Goal: Task Accomplishment & Management: Use online tool/utility

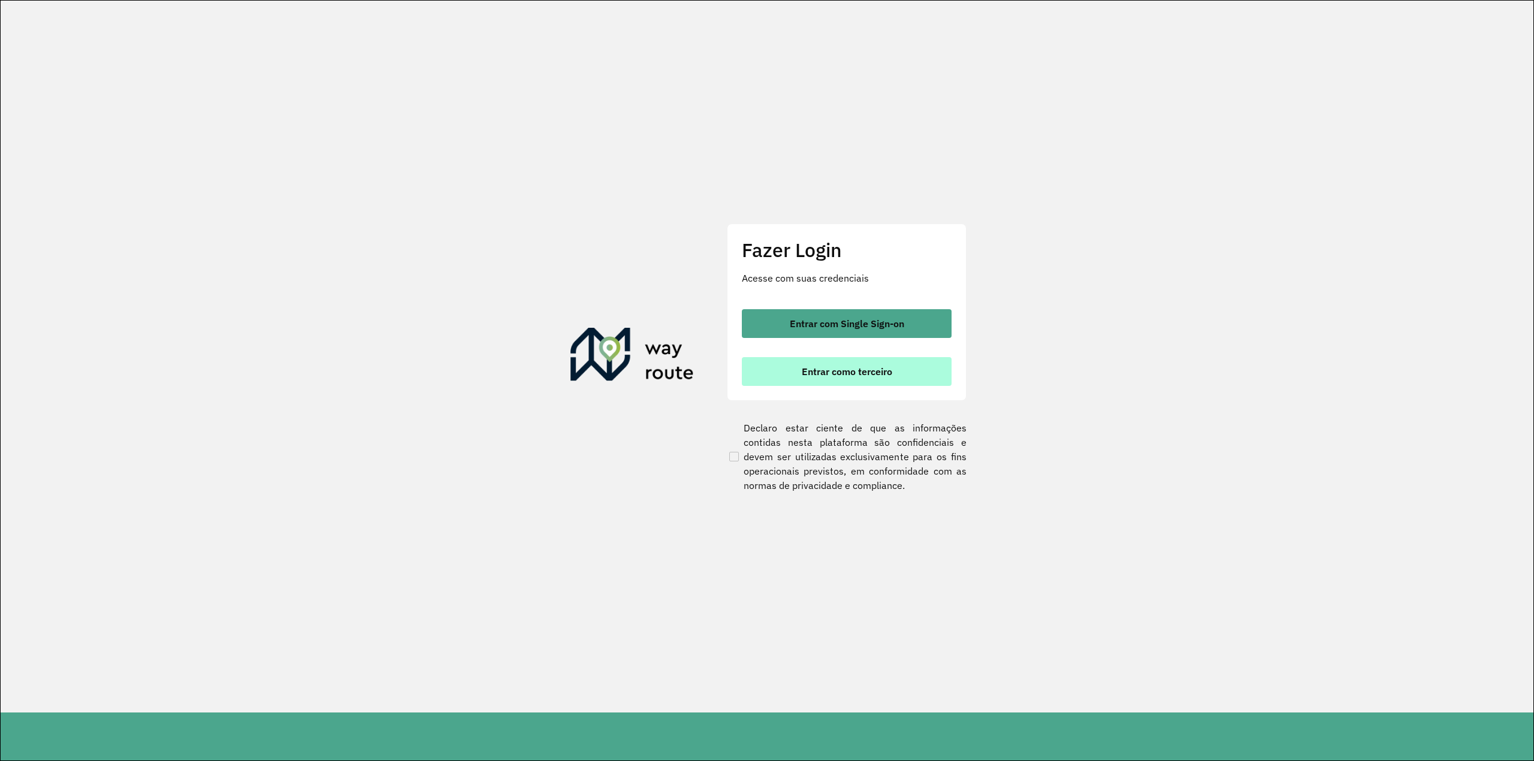
click at [842, 373] on span "Entrar como terceiro" at bounding box center [847, 372] width 90 height 10
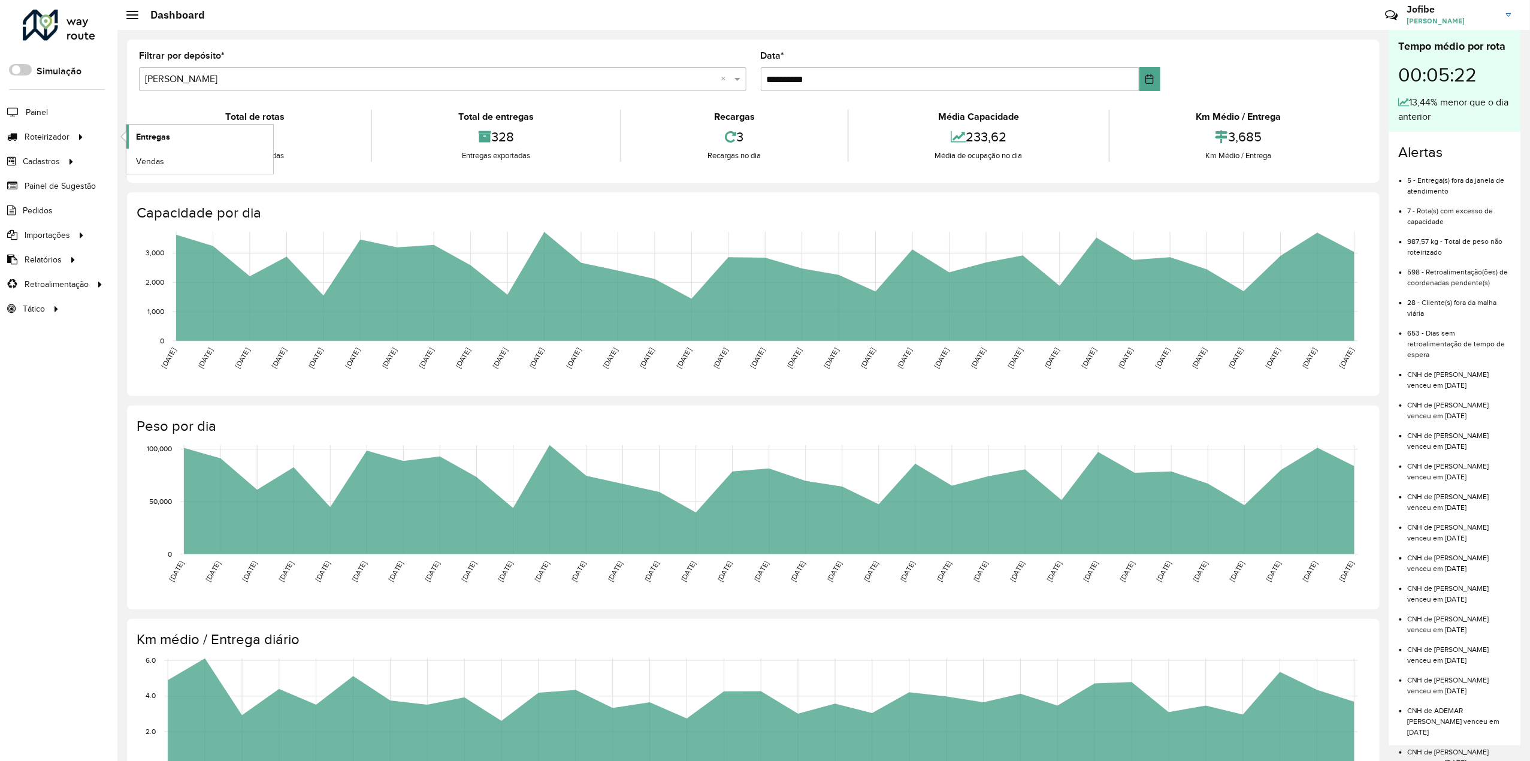
click at [159, 139] on span "Entregas" at bounding box center [153, 137] width 34 height 13
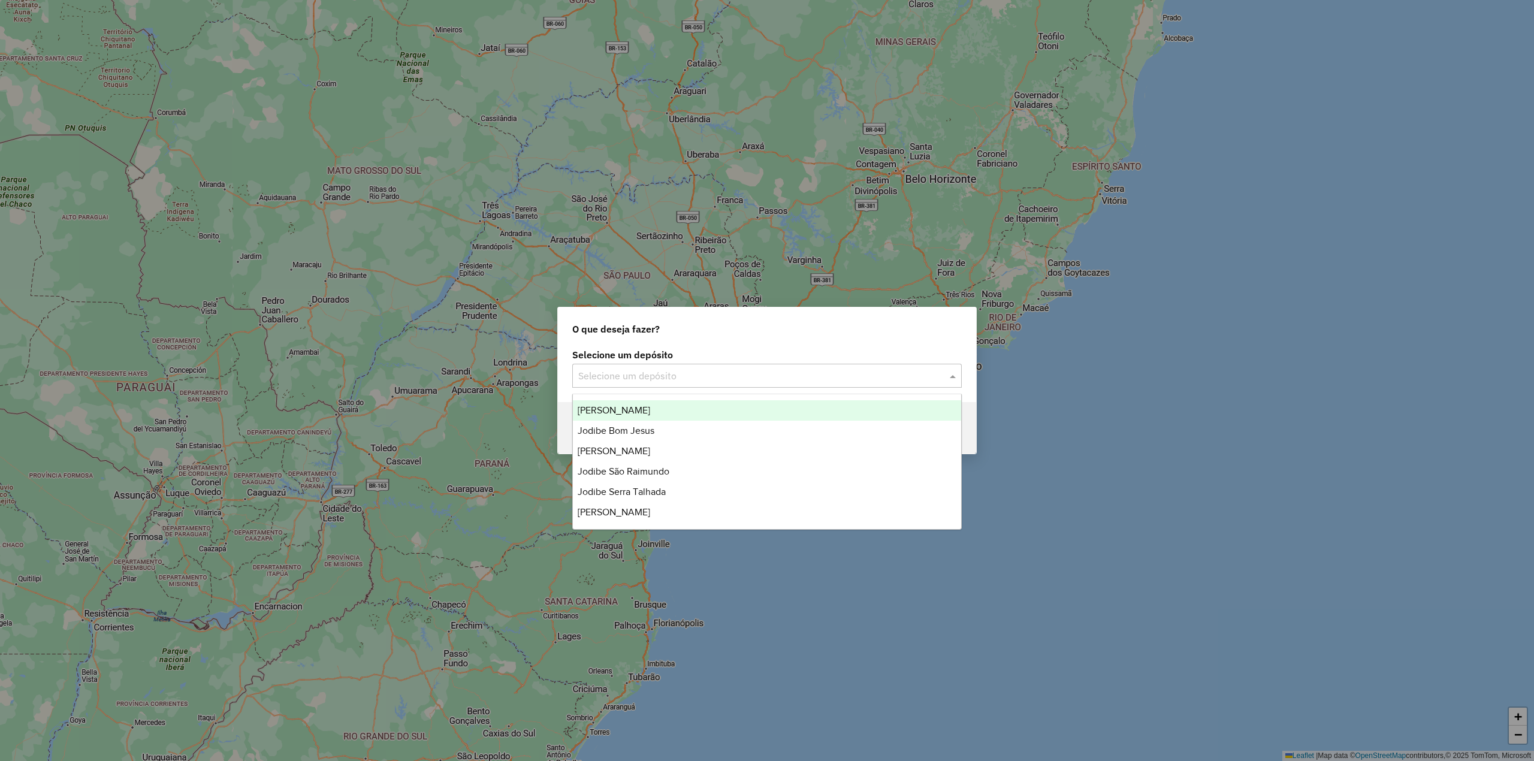
click at [700, 367] on div "Selecione um depósito" at bounding box center [766, 376] width 389 height 24
click at [650, 410] on span "[PERSON_NAME]" at bounding box center [614, 410] width 73 height 10
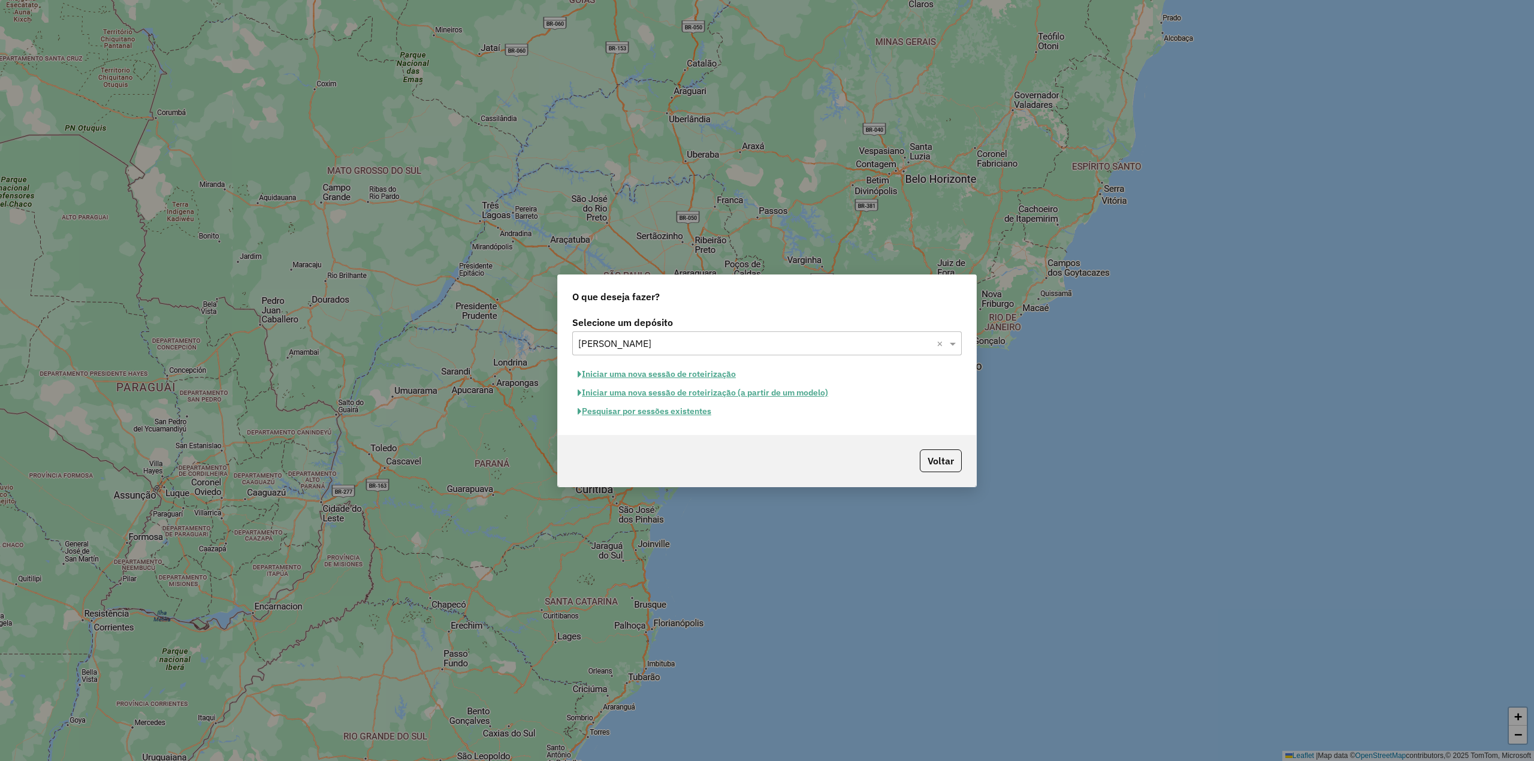
click at [696, 418] on button "Pesquisar por sessões existentes" at bounding box center [644, 411] width 144 height 19
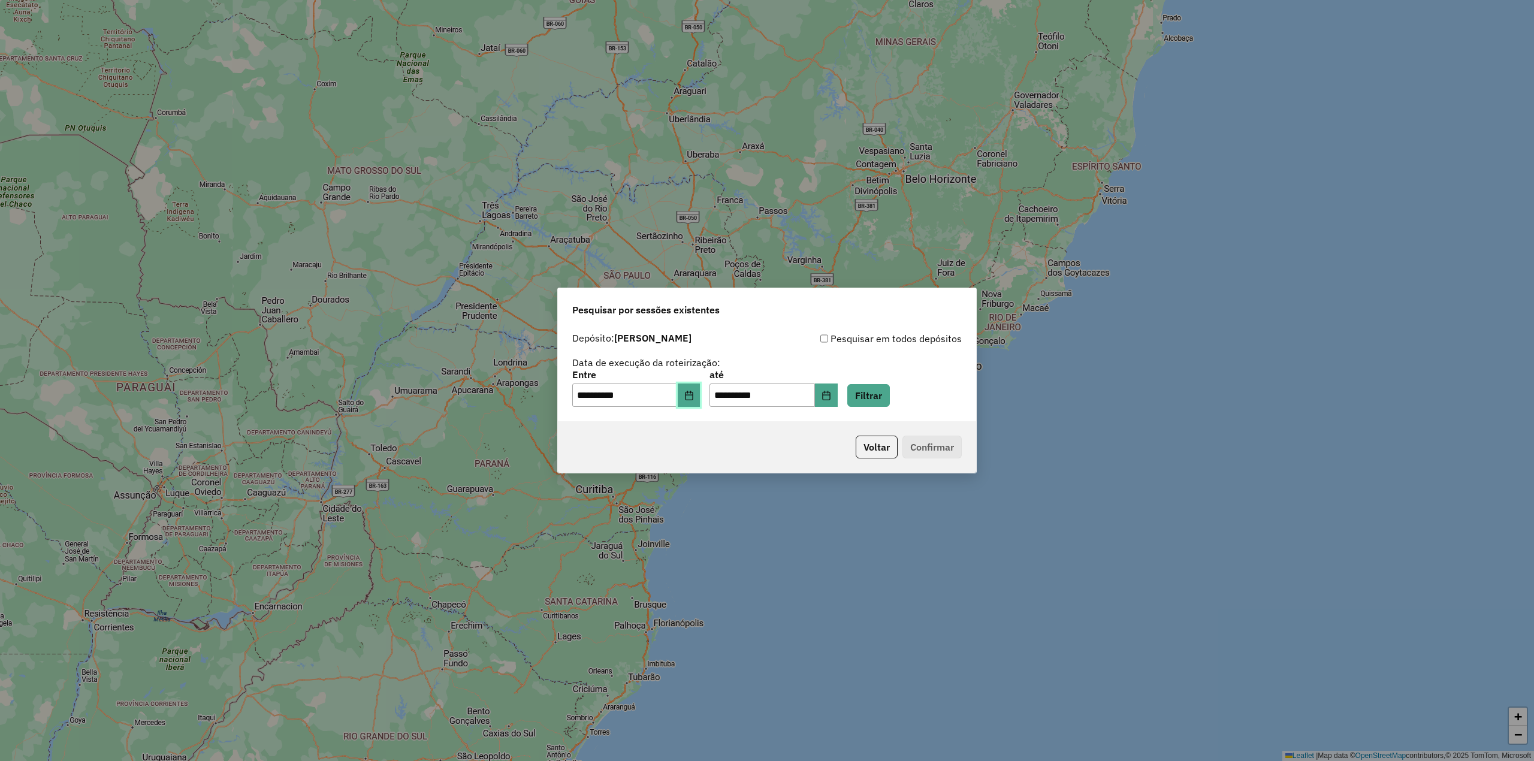
click at [689, 389] on button "Choose Date" at bounding box center [689, 395] width 23 height 24
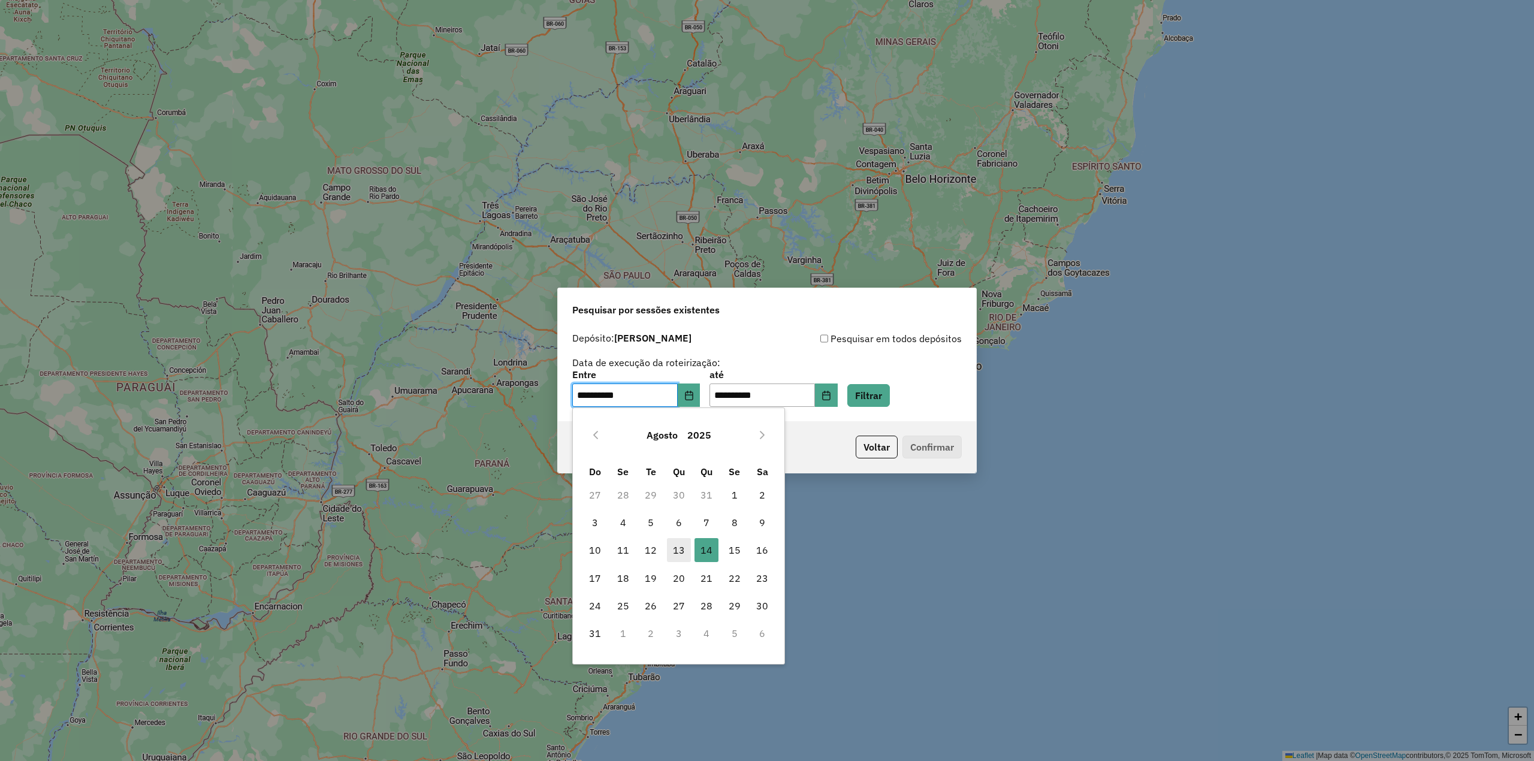
click at [680, 544] on span "13" at bounding box center [679, 550] width 24 height 24
type input "**********"
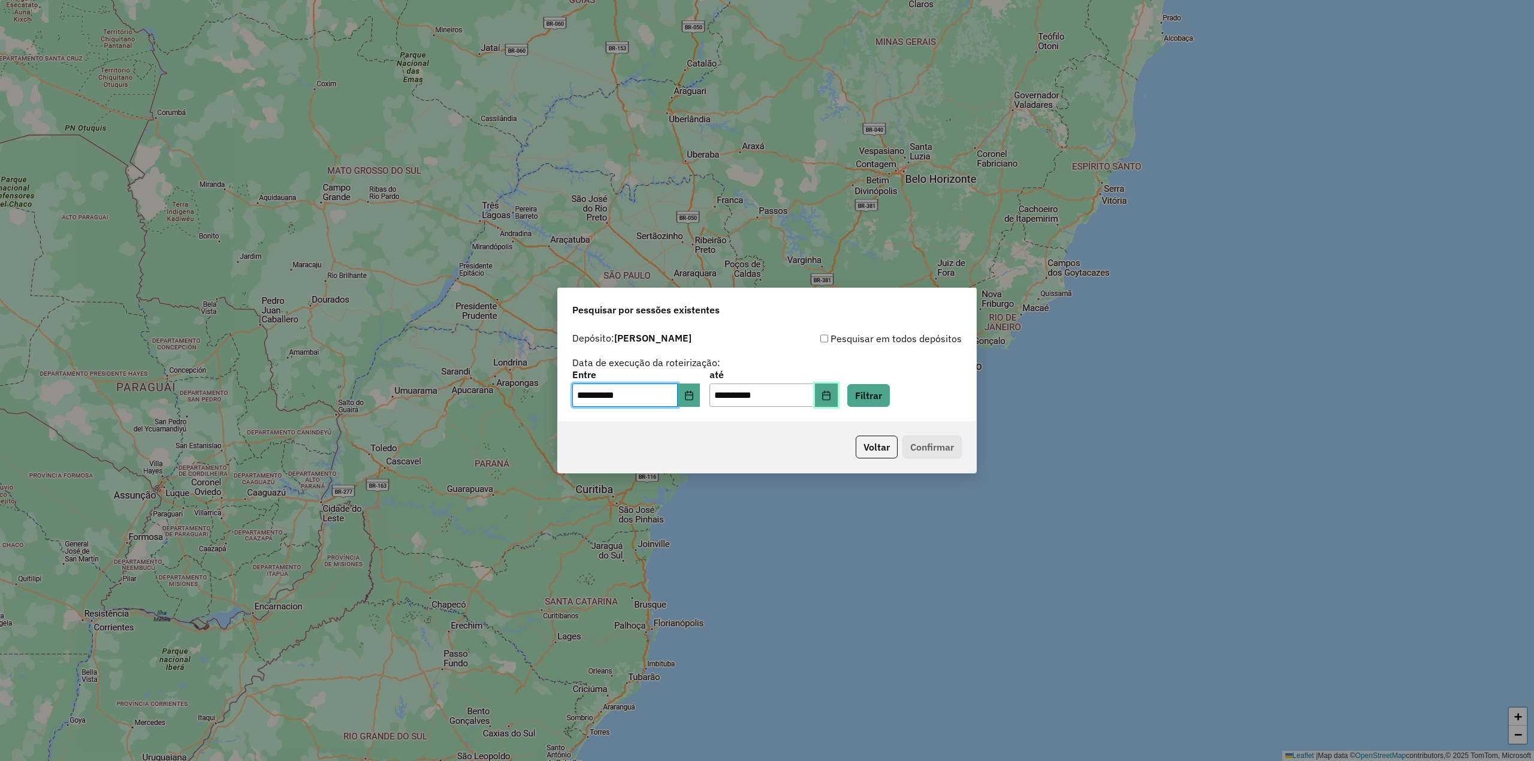
click at [832, 398] on button "Choose Date" at bounding box center [826, 395] width 23 height 24
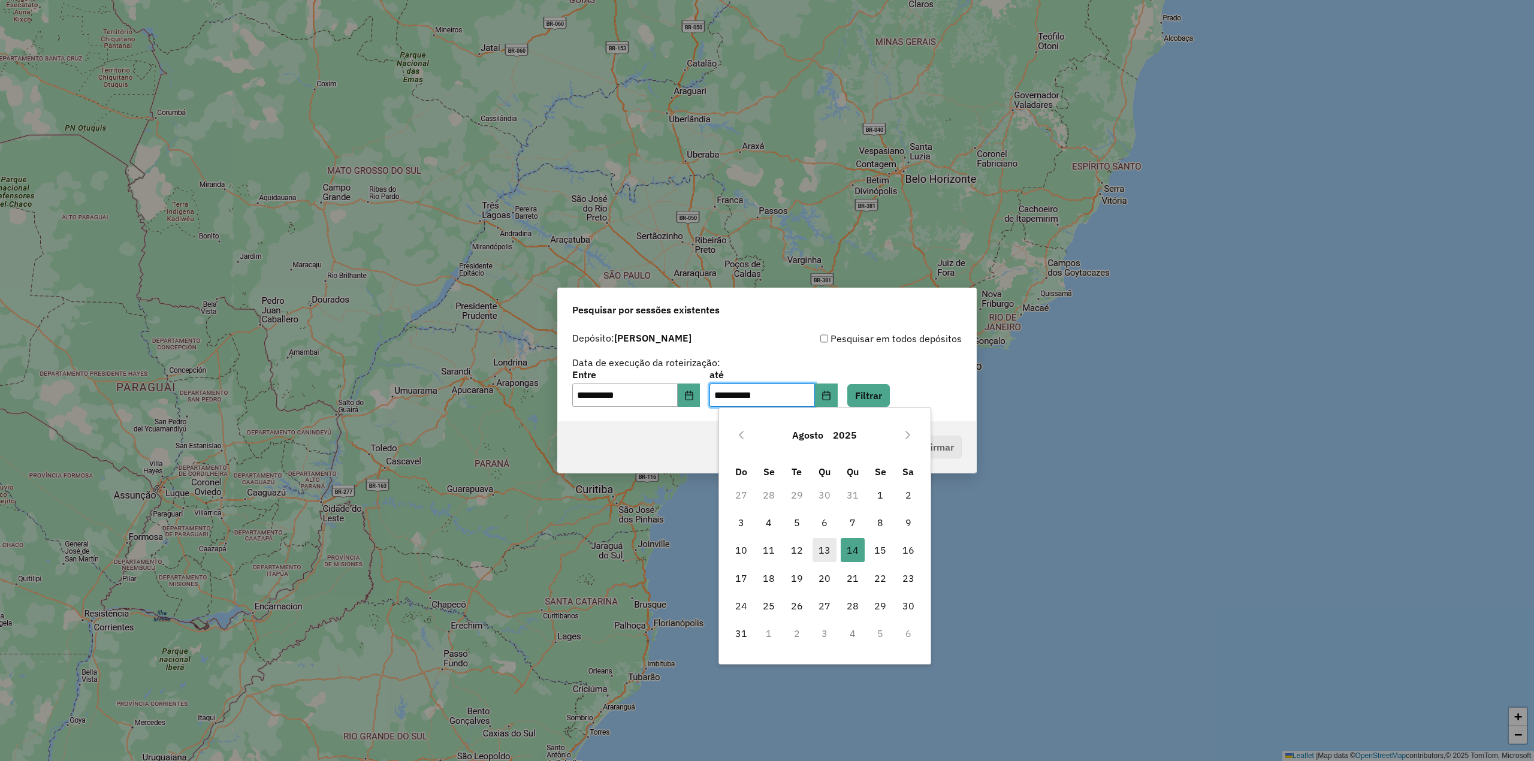
click at [823, 546] on span "13" at bounding box center [825, 550] width 24 height 24
type input "**********"
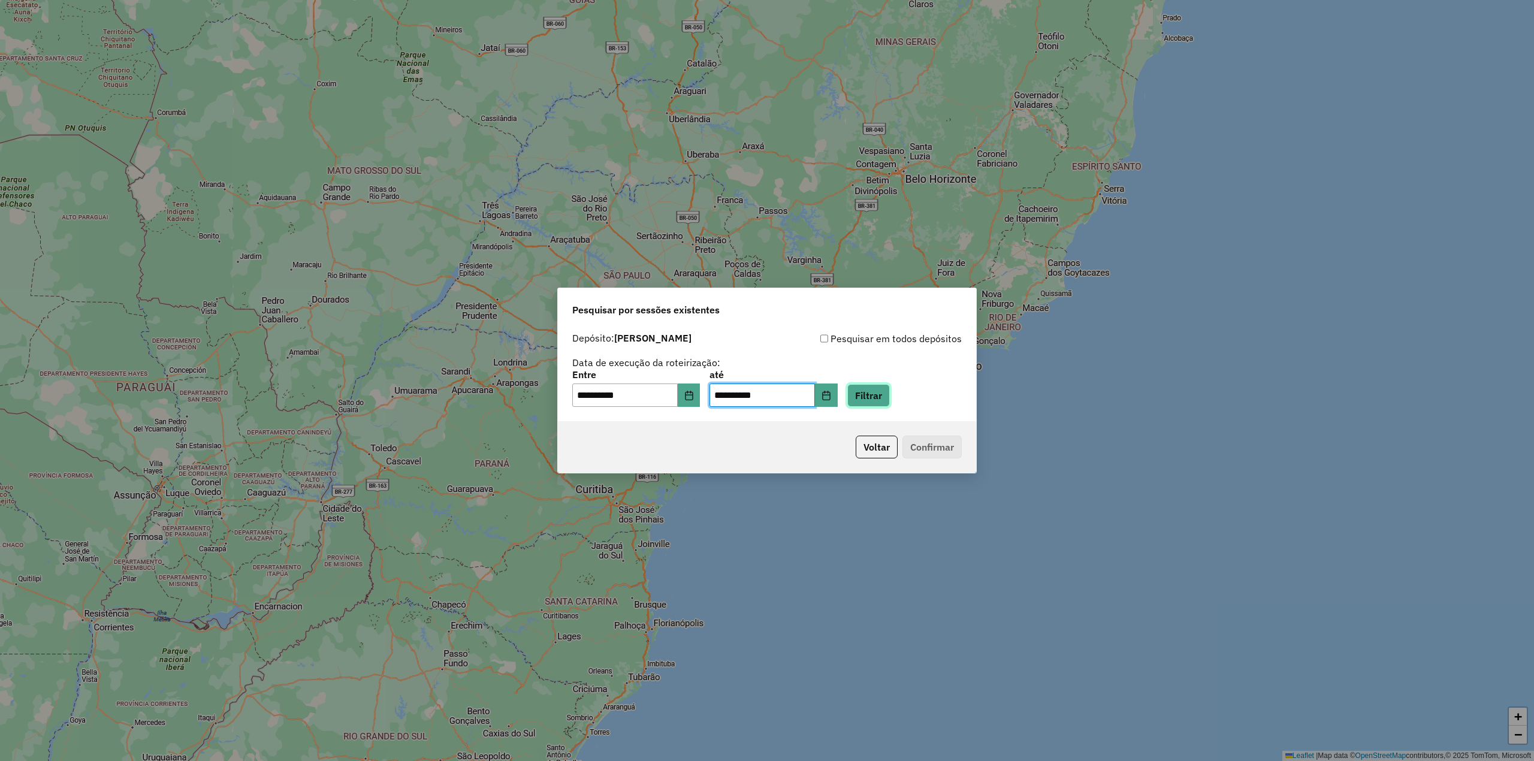
click at [881, 393] on button "Filtrar" at bounding box center [868, 395] width 43 height 23
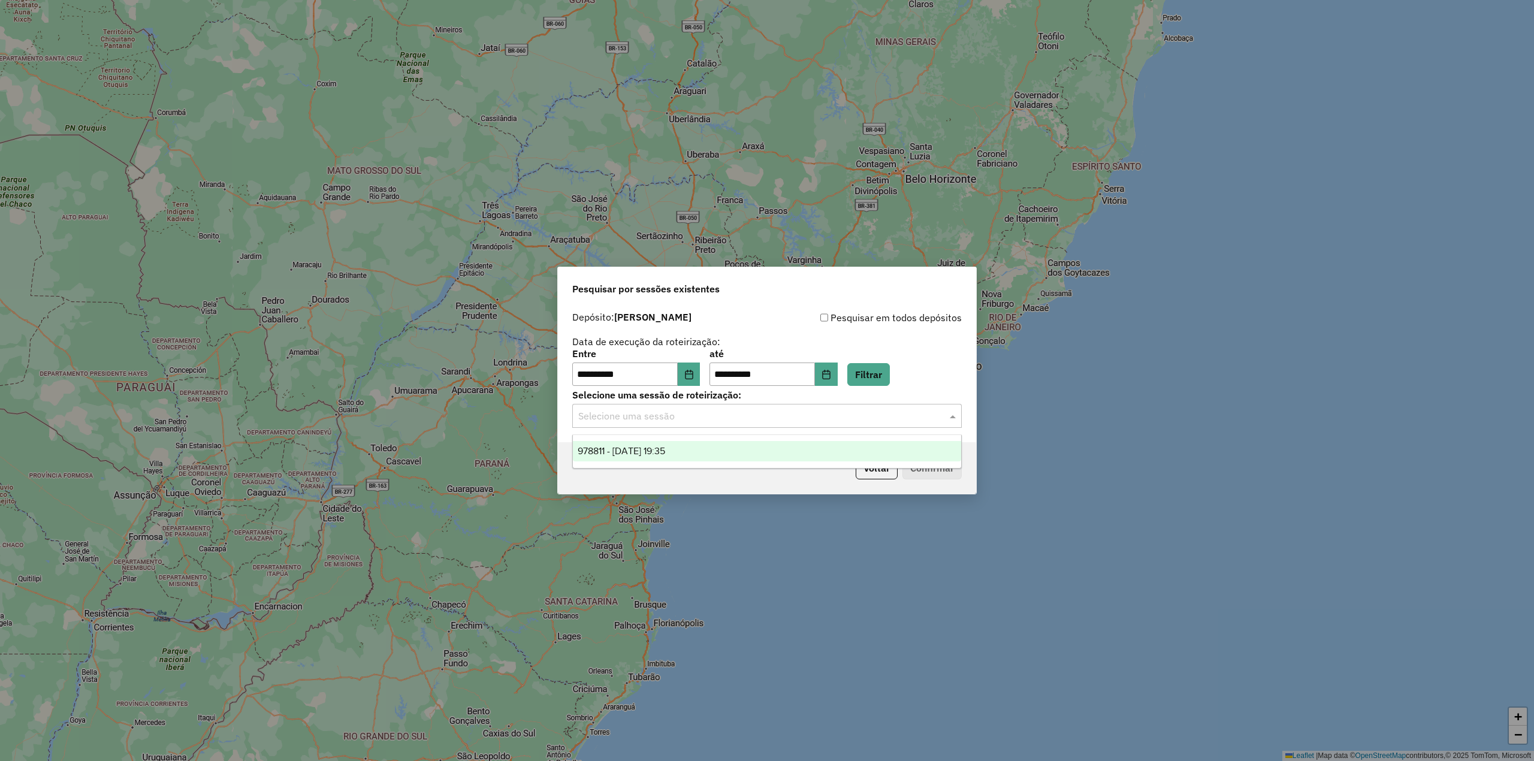
click at [815, 425] on div "Selecione uma sessão" at bounding box center [766, 416] width 389 height 24
click at [681, 445] on div "978811 - 13/08/2025 19:35" at bounding box center [767, 451] width 388 height 20
click at [937, 472] on button "Confirmar" at bounding box center [931, 468] width 59 height 23
click at [700, 372] on button "Choose Date" at bounding box center [689, 375] width 23 height 24
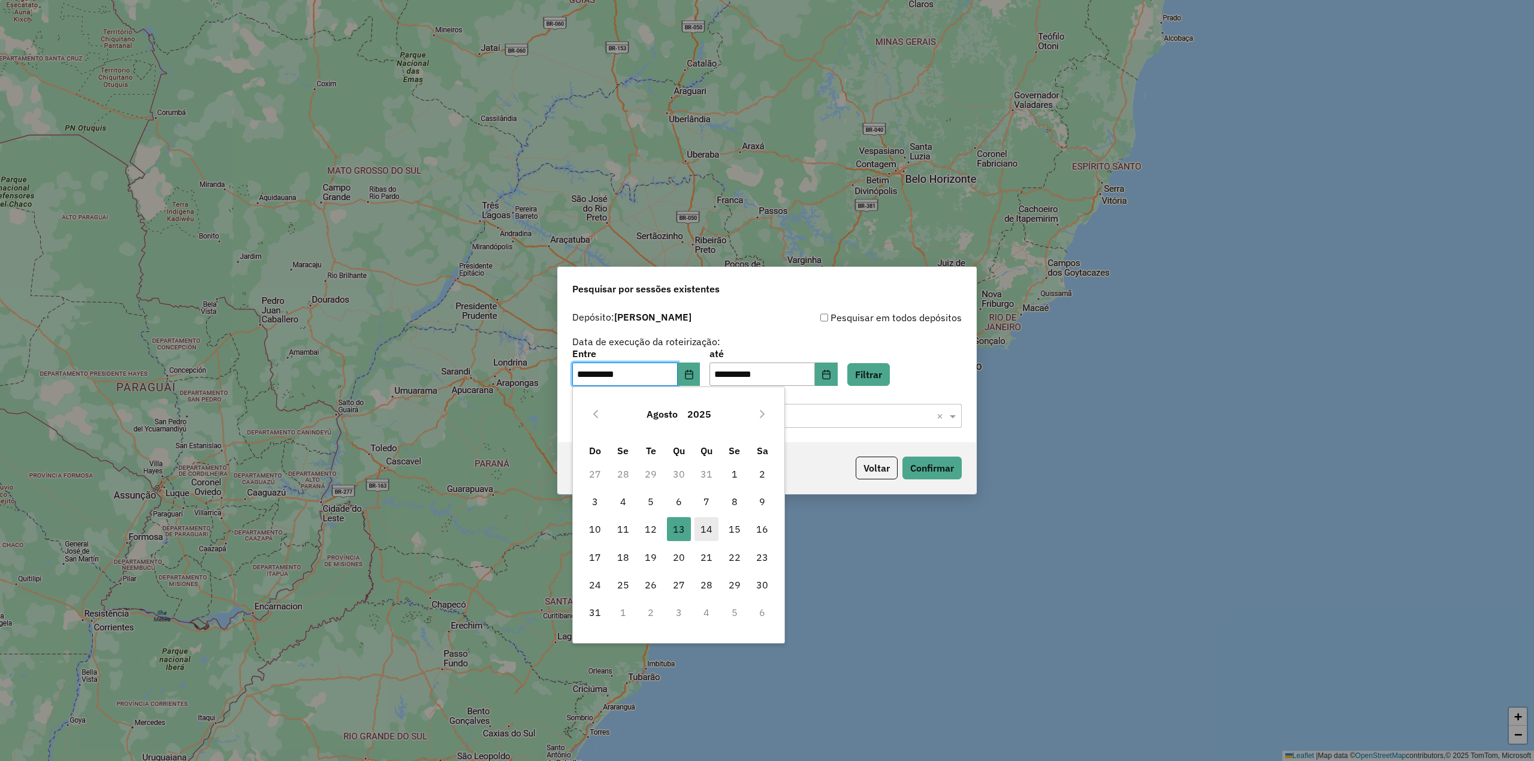
click at [703, 516] on td "14" at bounding box center [707, 529] width 28 height 28
drag, startPoint x: 705, startPoint y: 525, endPoint x: 732, endPoint y: 485, distance: 47.9
click at [705, 524] on span "14" at bounding box center [706, 529] width 24 height 24
type input "**********"
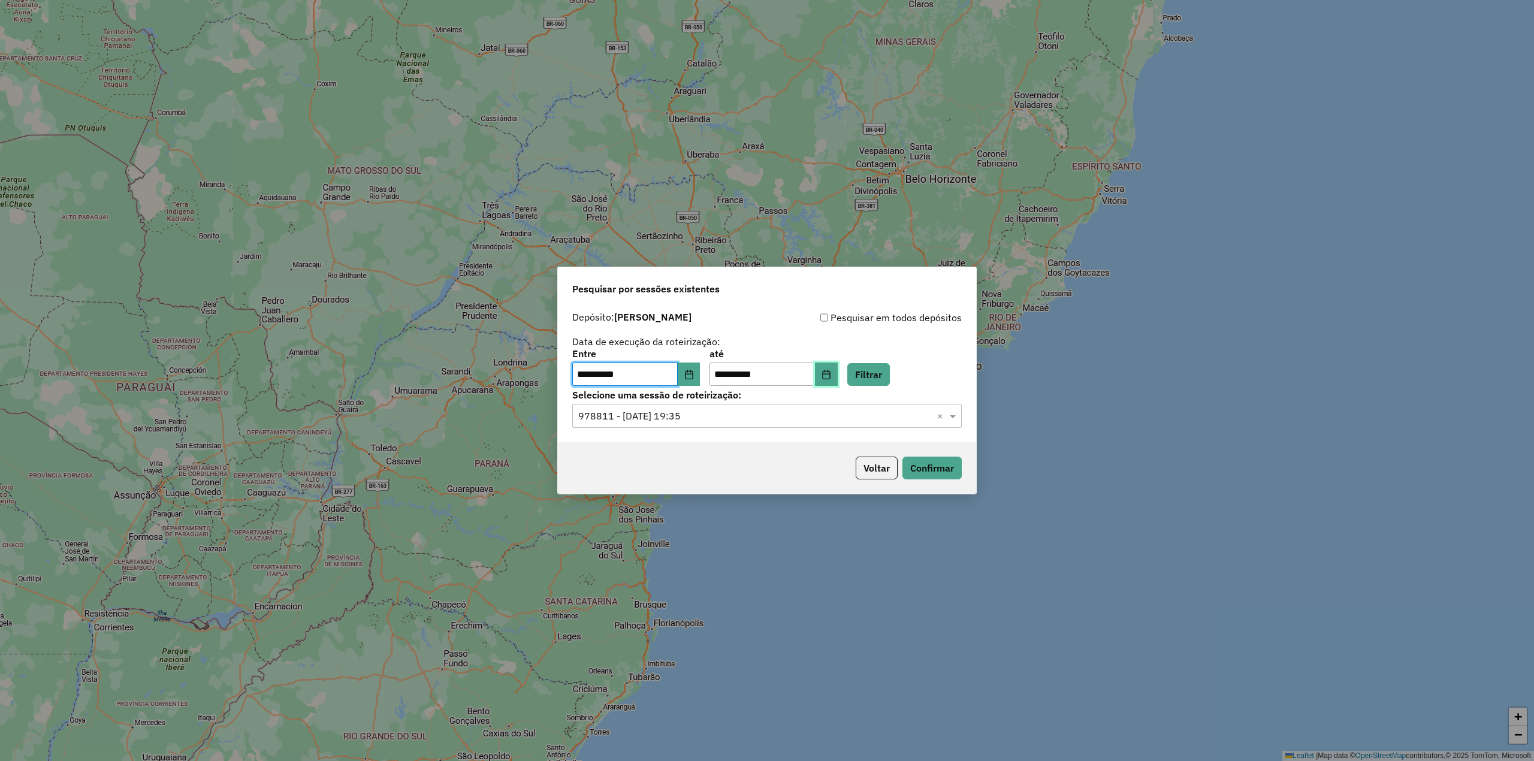
click at [838, 376] on button "Choose Date" at bounding box center [826, 375] width 23 height 24
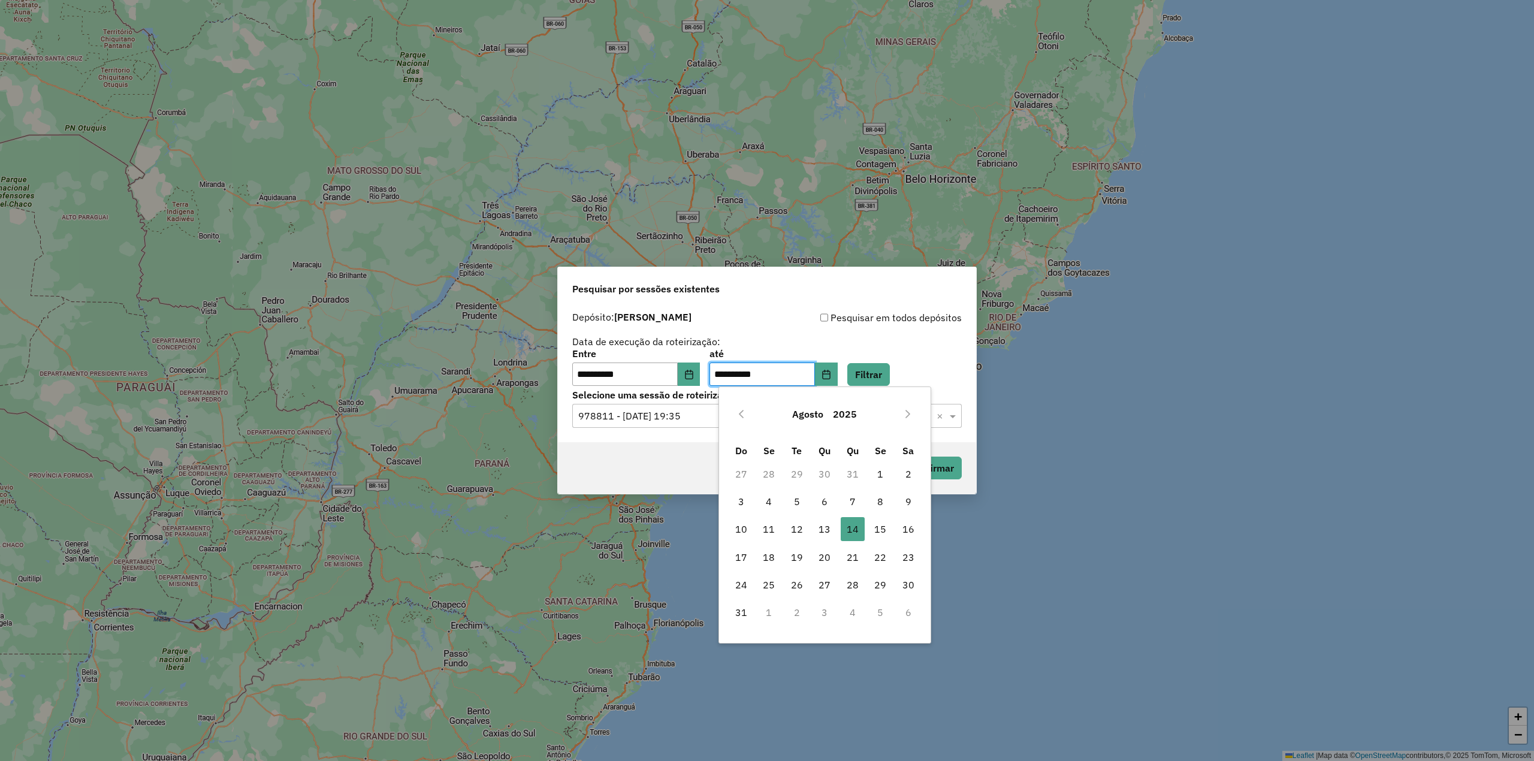
click at [992, 185] on div "**********" at bounding box center [767, 380] width 1534 height 761
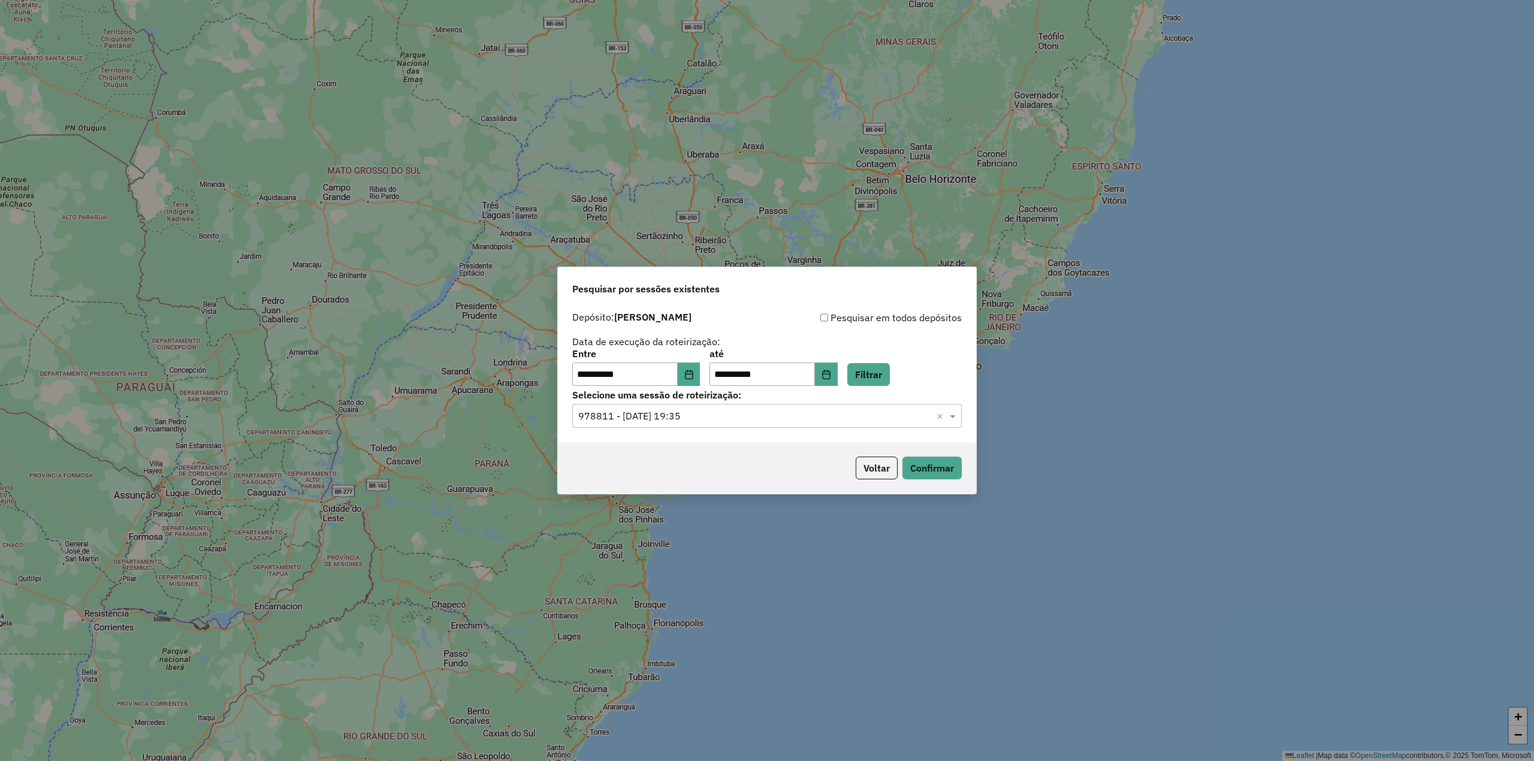
click at [909, 375] on div "**********" at bounding box center [766, 367] width 389 height 37
click at [907, 375] on div "**********" at bounding box center [766, 367] width 389 height 37
click at [888, 375] on button "Filtrar" at bounding box center [868, 374] width 43 height 23
click at [883, 424] on div "Selecione uma sessão × ×" at bounding box center [766, 416] width 389 height 24
click at [665, 448] on span "979213 - 14/08/2025 18:17" at bounding box center [621, 451] width 87 height 10
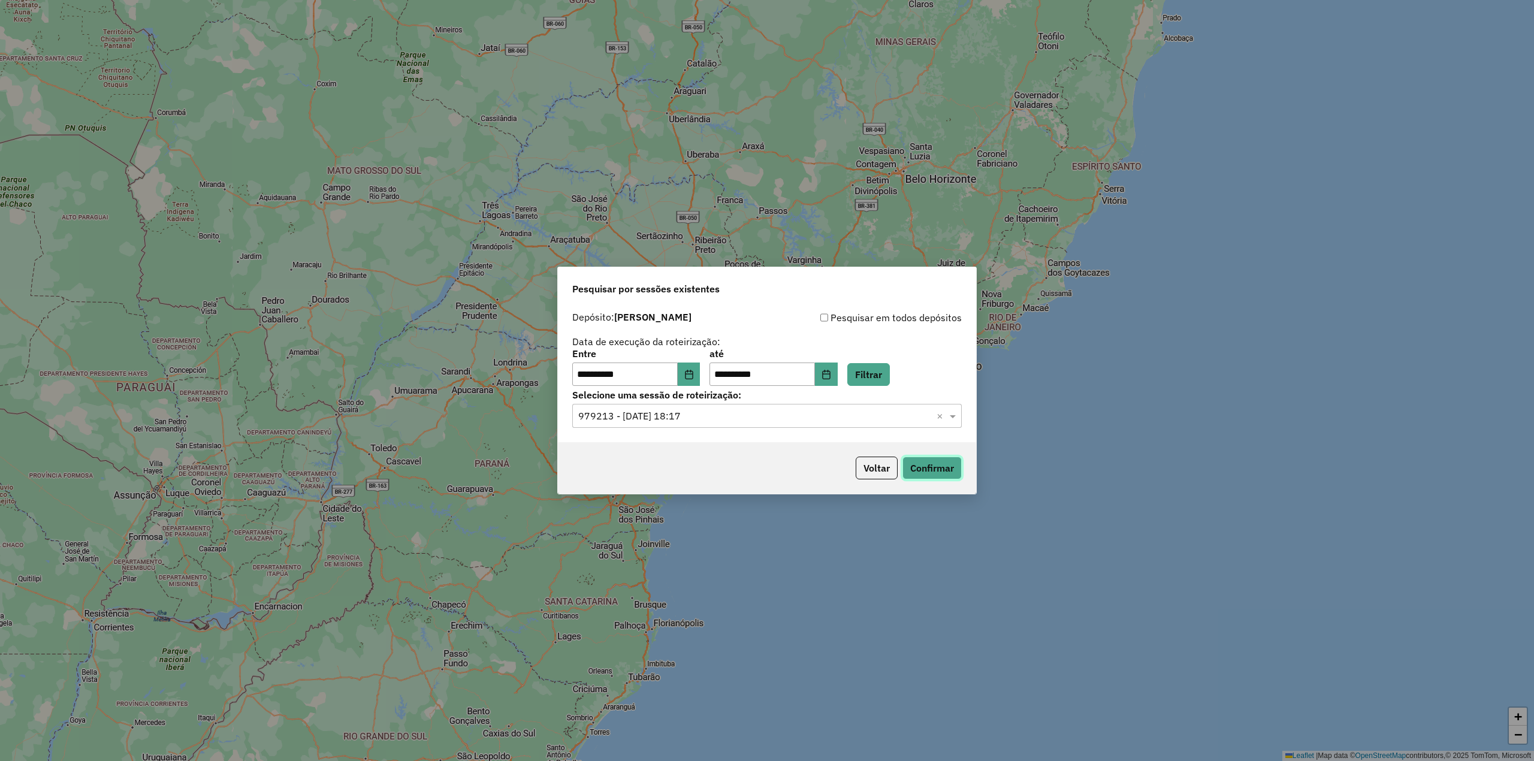
click at [955, 469] on button "Confirmar" at bounding box center [931, 468] width 59 height 23
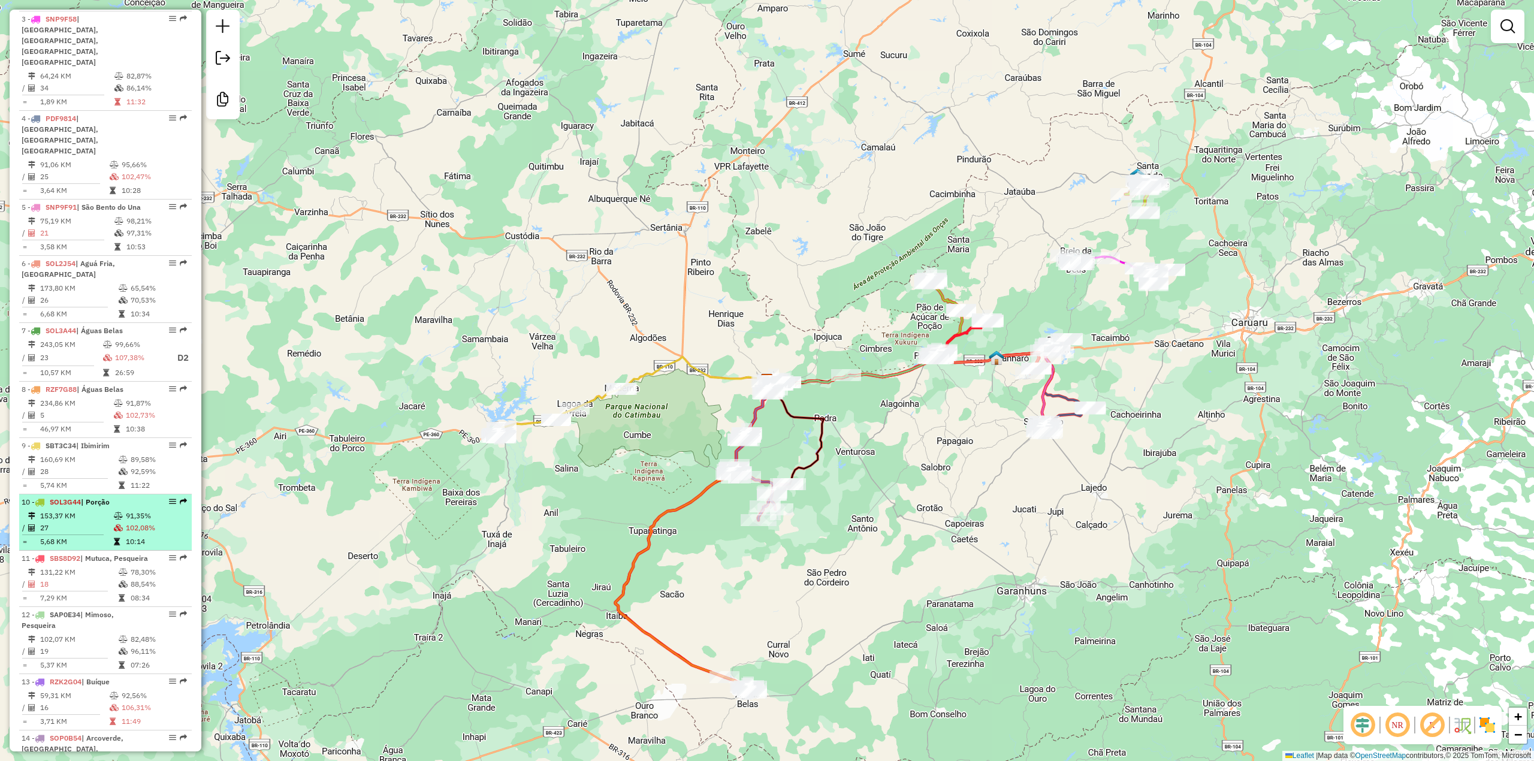
scroll to position [767, 0]
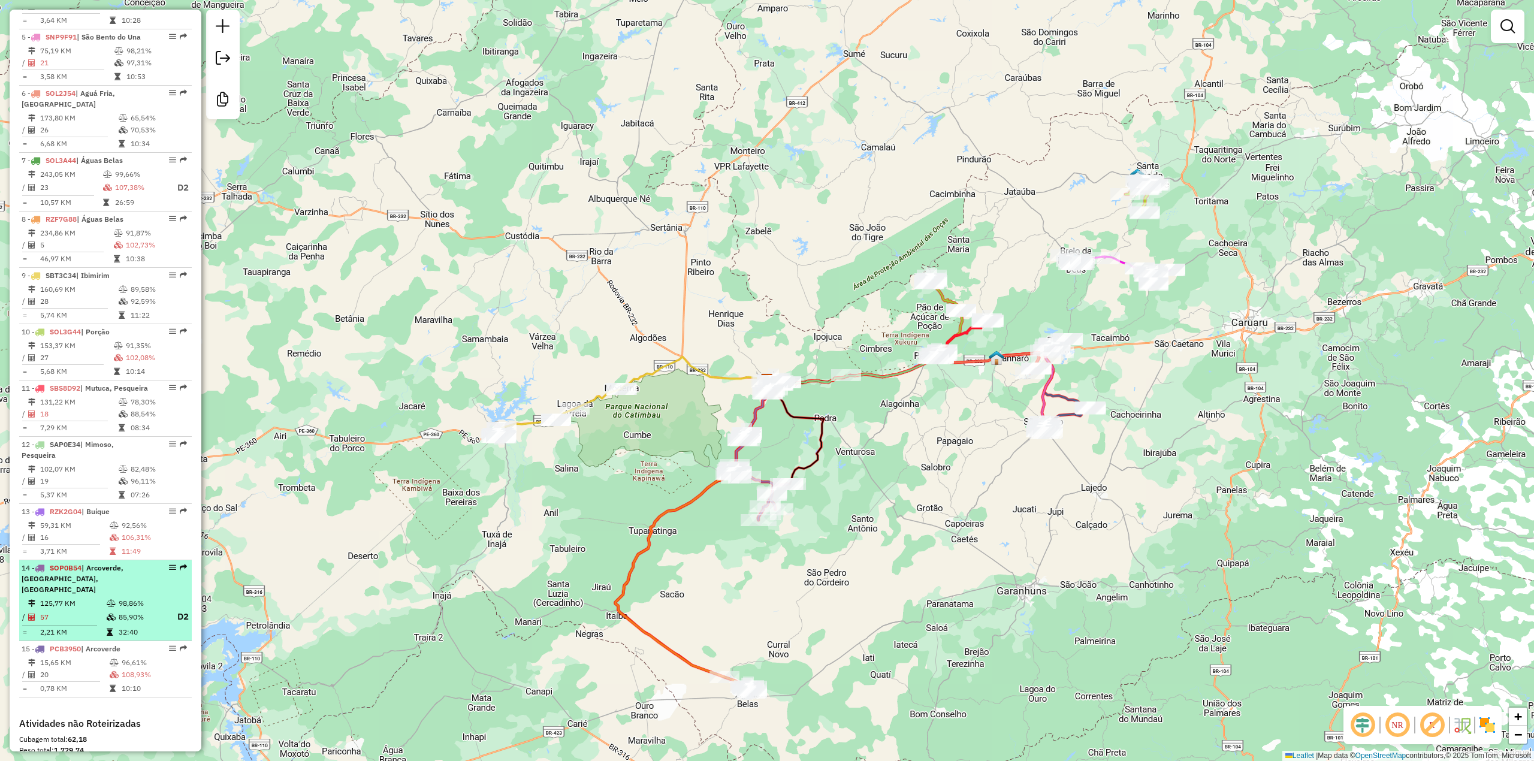
click at [169, 564] on em at bounding box center [172, 567] width 7 height 7
select select "**********"
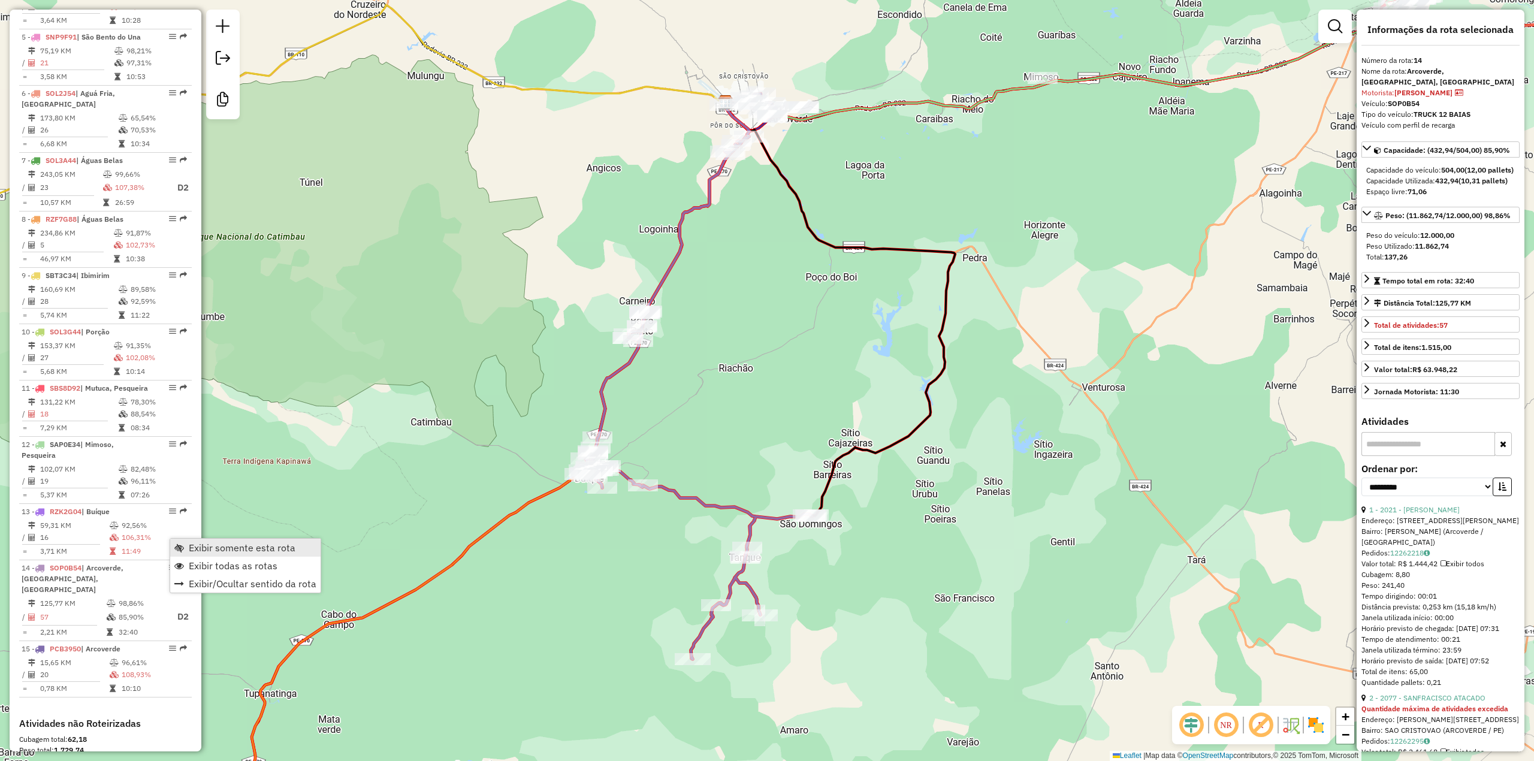
click at [228, 546] on span "Exibir somente esta rota" at bounding box center [242, 548] width 107 height 10
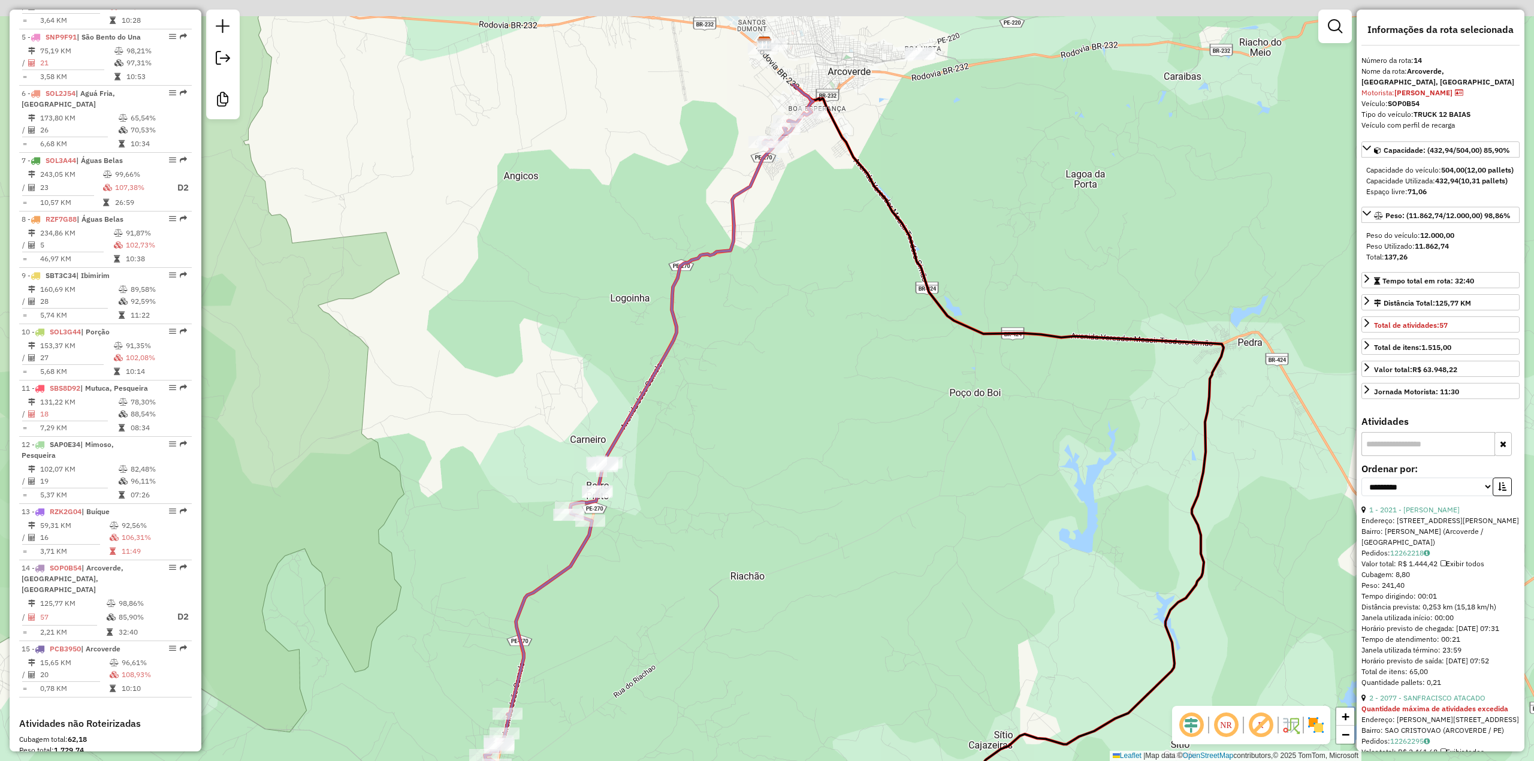
drag, startPoint x: 727, startPoint y: 253, endPoint x: 767, endPoint y: 398, distance: 150.3
click at [744, 425] on div "Janela de atendimento Grade de atendimento Capacidade Transportadoras Veículos …" at bounding box center [767, 380] width 1534 height 761
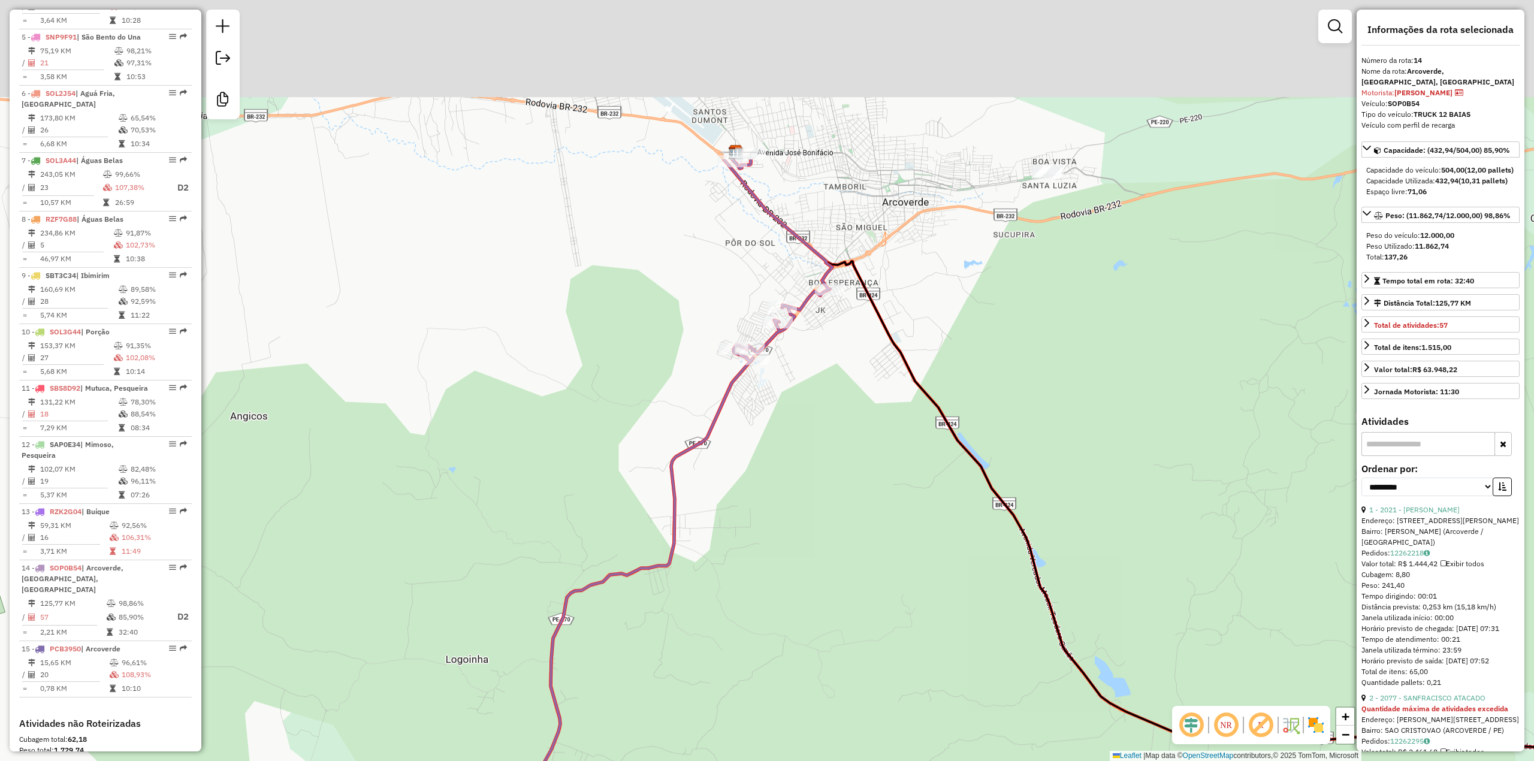
drag, startPoint x: 796, startPoint y: 378, endPoint x: 796, endPoint y: 410, distance: 32.4
click at [796, 410] on div "Janela de atendimento Grade de atendimento Capacidade Transportadoras Veículos …" at bounding box center [767, 380] width 1534 height 761
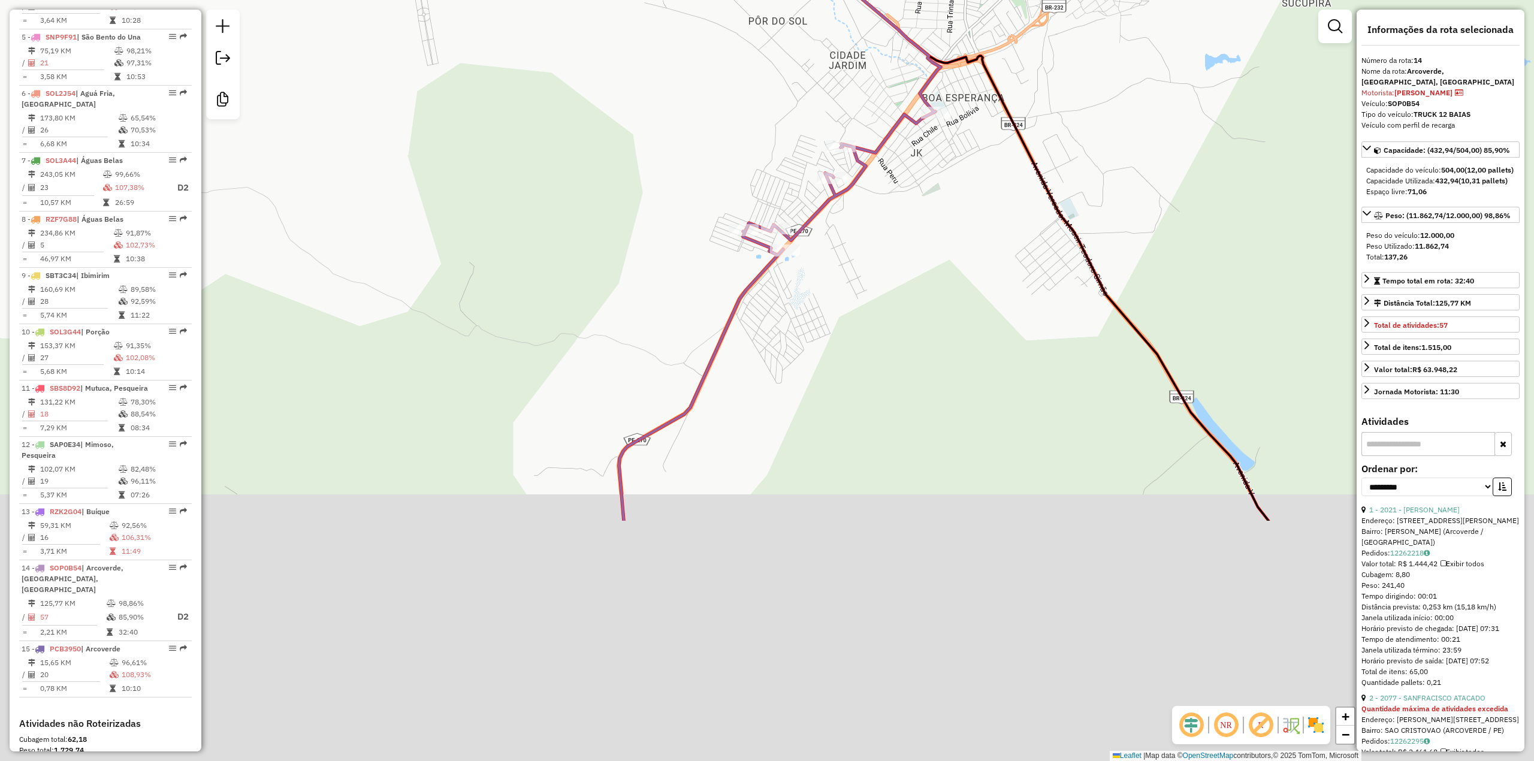
drag, startPoint x: 810, startPoint y: 550, endPoint x: 875, endPoint y: 199, distance: 357.2
click at [853, 201] on div "Janela de atendimento Grade de atendimento Capacidade Transportadoras Veículos …" at bounding box center [767, 380] width 1534 height 761
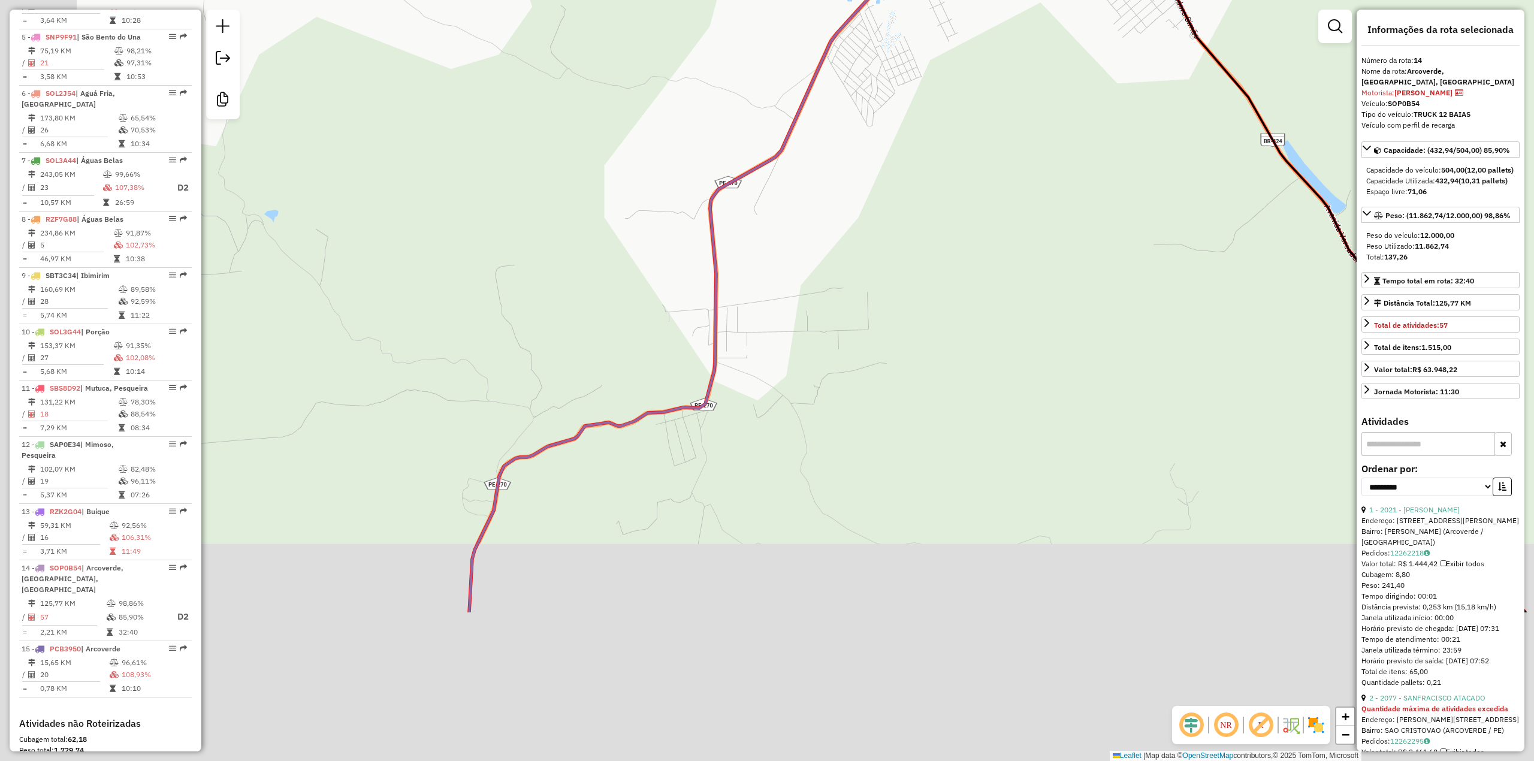
drag, startPoint x: 822, startPoint y: 415, endPoint x: 935, endPoint y: 157, distance: 281.5
click at [935, 157] on div "Janela de atendimento Grade de atendimento Capacidade Transportadoras Veículos …" at bounding box center [767, 380] width 1534 height 761
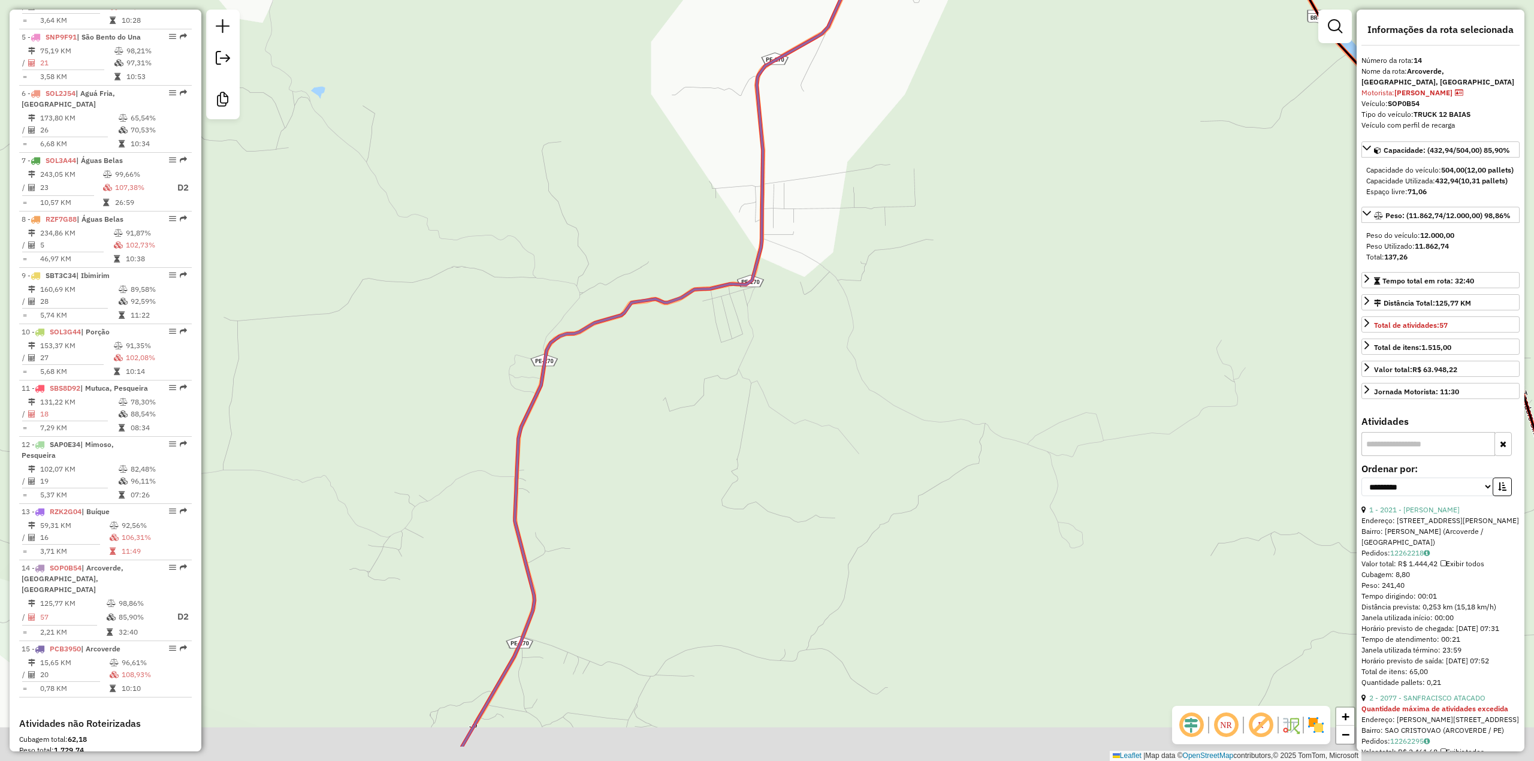
drag, startPoint x: 741, startPoint y: 440, endPoint x: 872, endPoint y: 135, distance: 332.3
click at [869, 137] on div "Janela de atendimento Grade de atendimento Capacidade Transportadoras Veículos …" at bounding box center [767, 380] width 1534 height 761
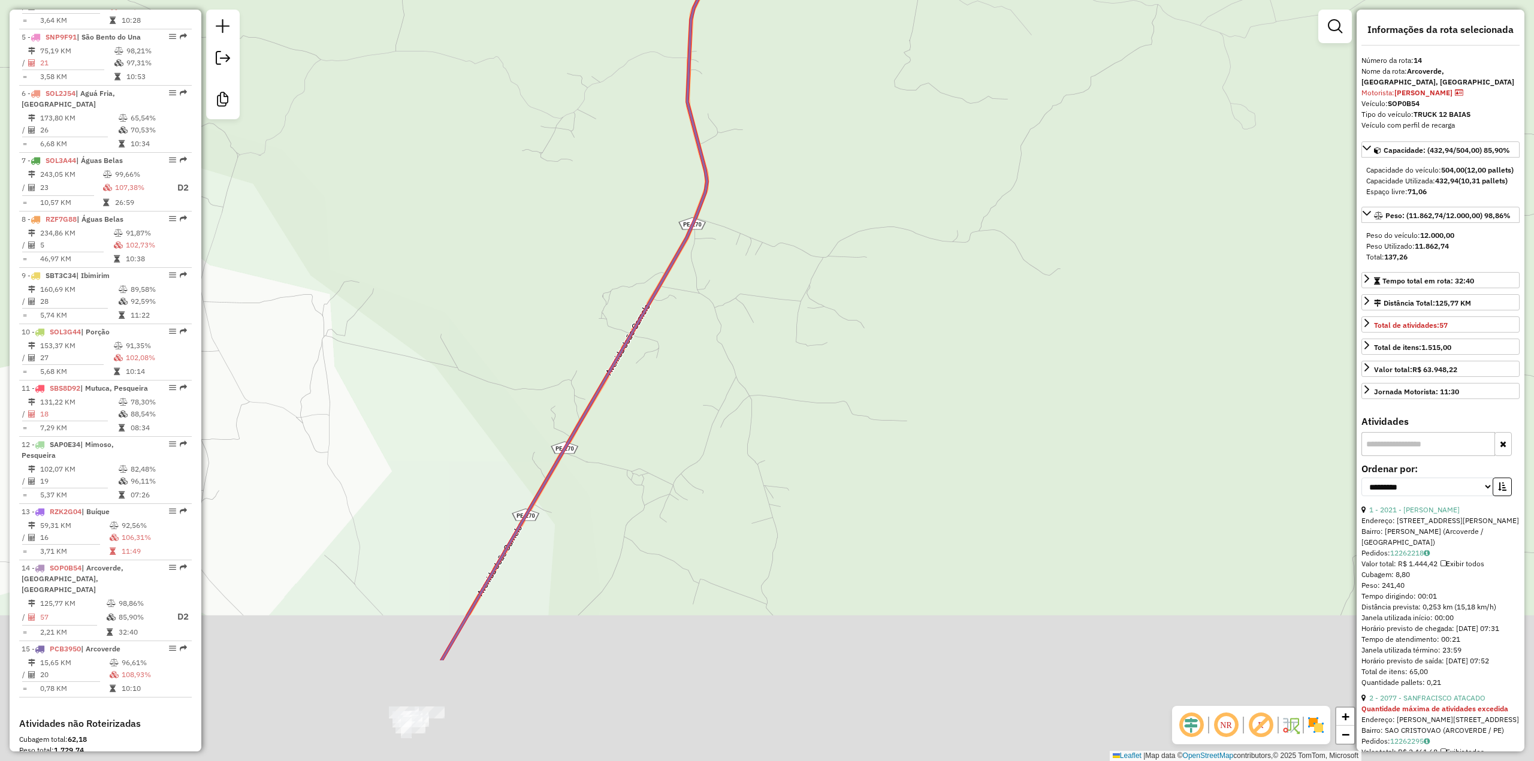
drag, startPoint x: 787, startPoint y: 410, endPoint x: 811, endPoint y: 258, distance: 154.6
click at [841, 210] on div "Janela de atendimento Grade de atendimento Capacidade Transportadoras Veículos …" at bounding box center [767, 380] width 1534 height 761
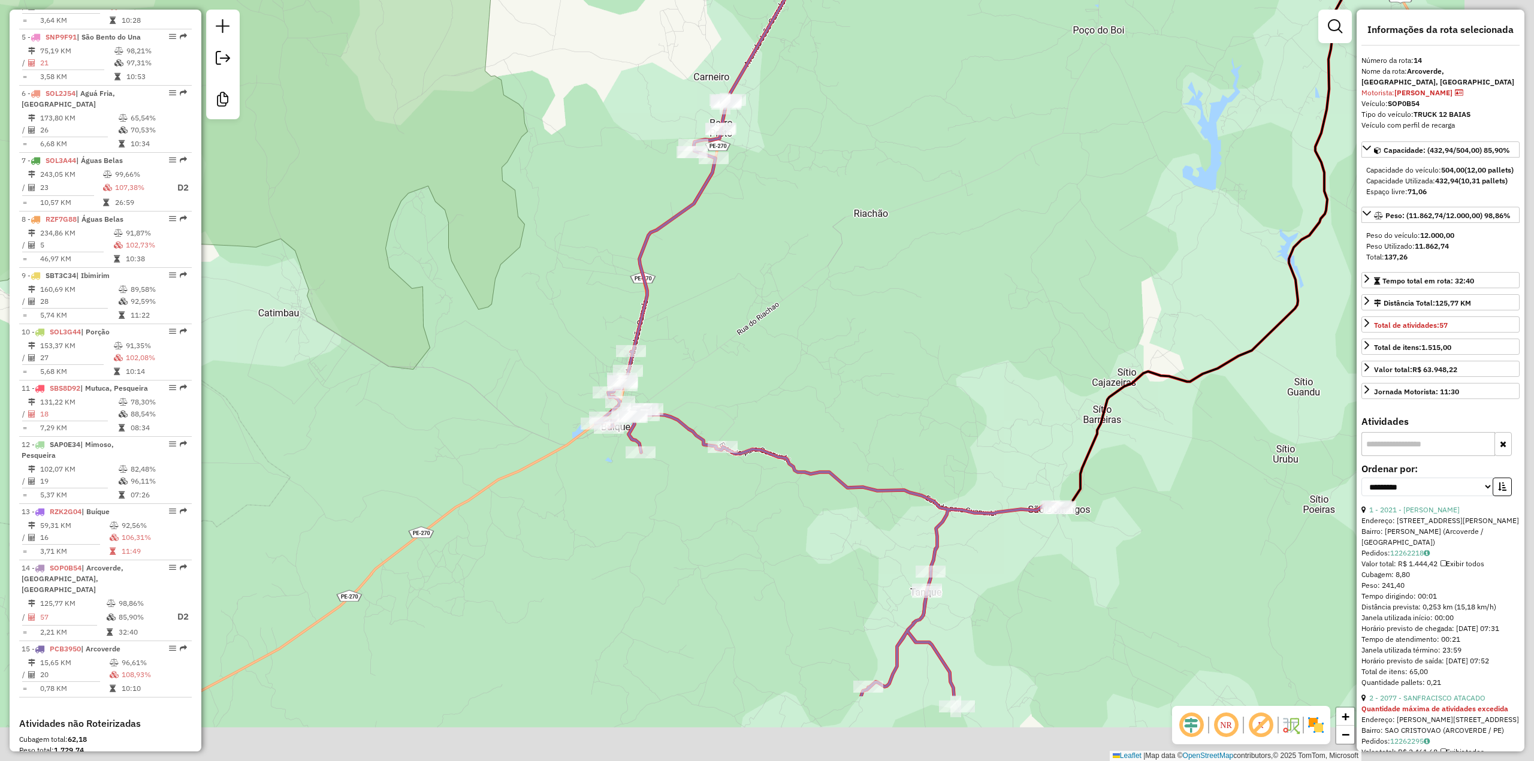
drag, startPoint x: 1068, startPoint y: 401, endPoint x: 858, endPoint y: 259, distance: 252.9
click at [858, 259] on div "Janela de atendimento Grade de atendimento Capacidade Transportadoras Veículos …" at bounding box center [767, 380] width 1534 height 761
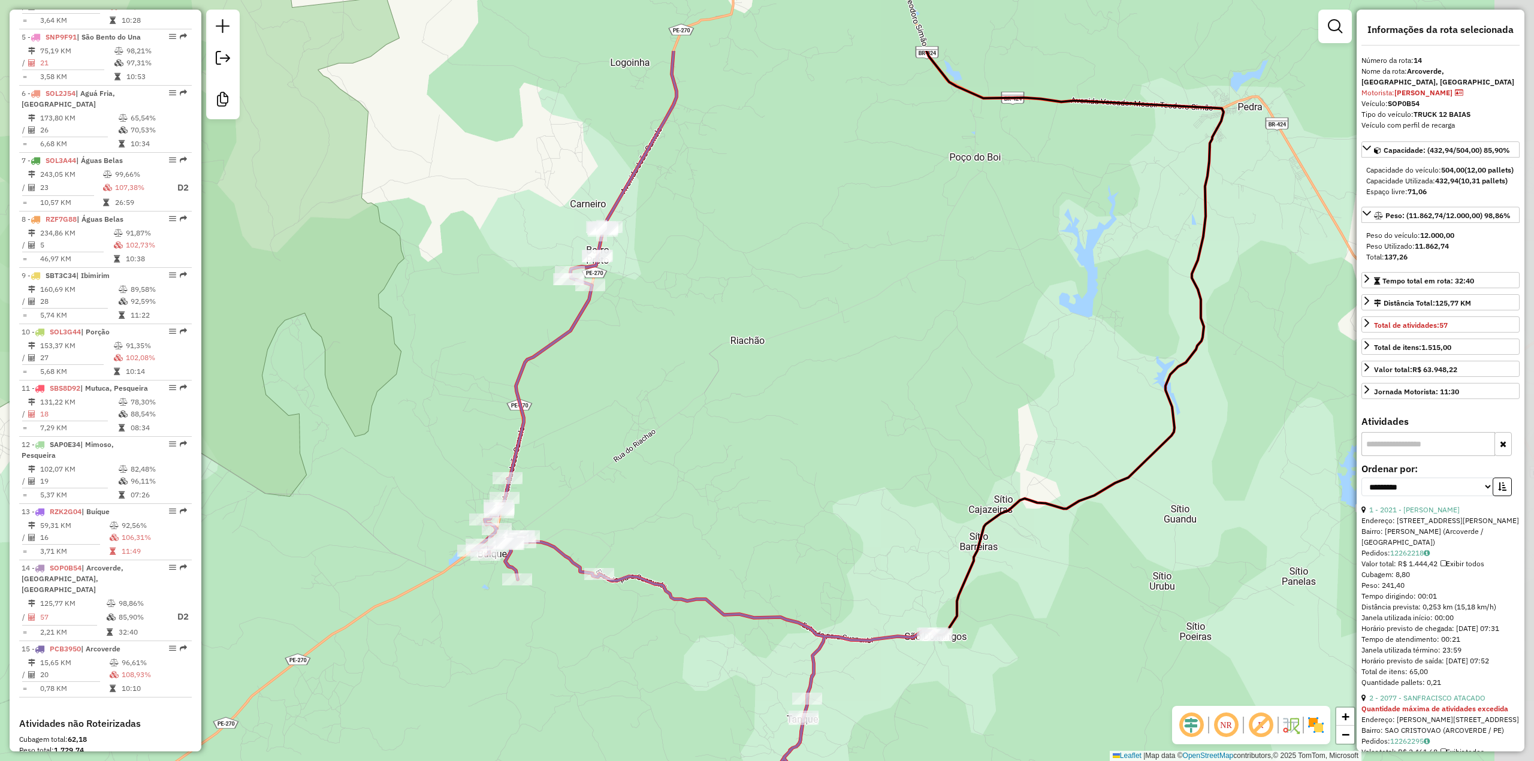
drag, startPoint x: 1093, startPoint y: 292, endPoint x: 943, endPoint y: 435, distance: 207.3
click at [943, 435] on div "Janela de atendimento Grade de atendimento Capacidade Transportadoras Veículos …" at bounding box center [767, 380] width 1534 height 761
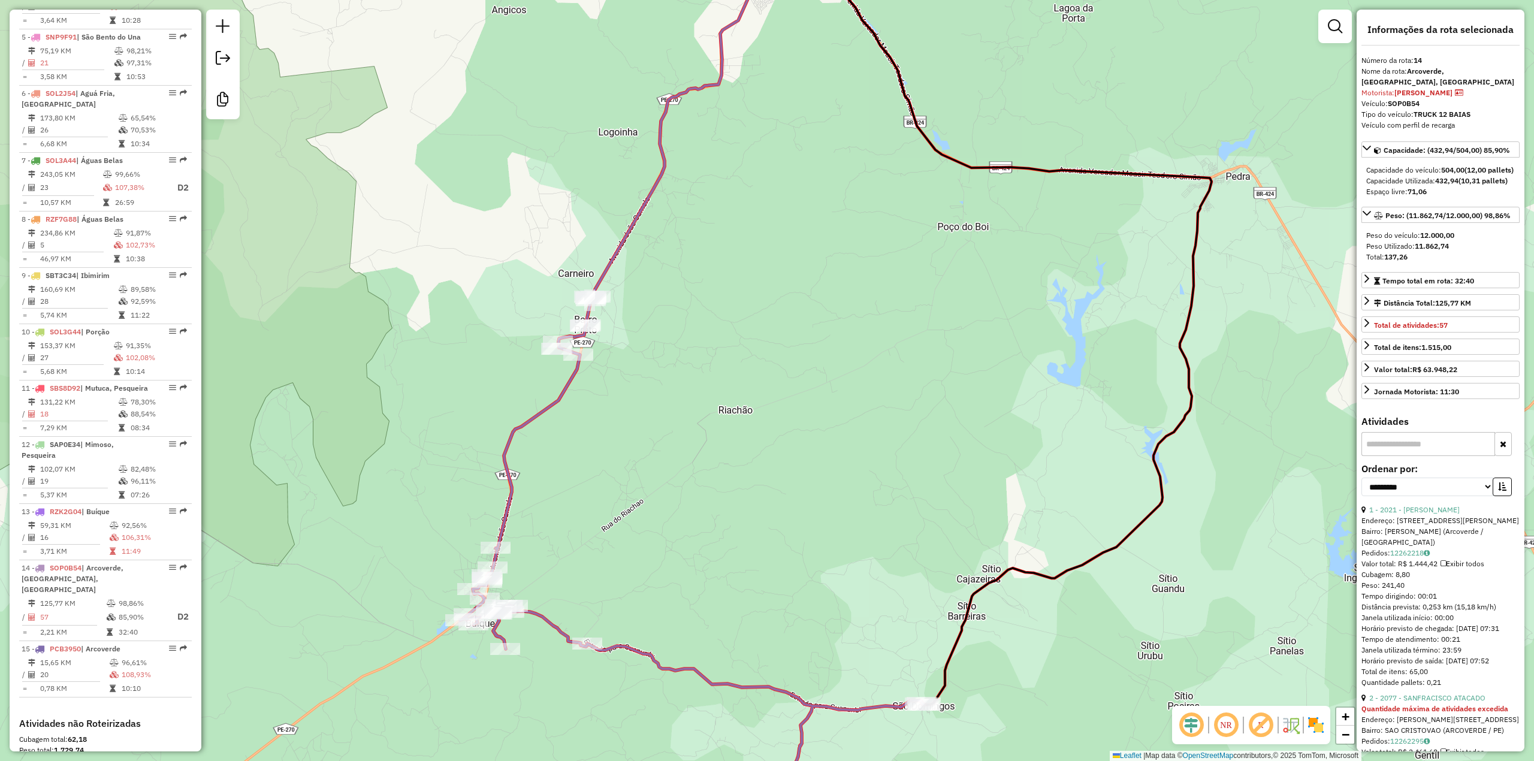
drag, startPoint x: 1034, startPoint y: 207, endPoint x: 1053, endPoint y: 261, distance: 57.4
click at [1053, 261] on div "Janela de atendimento Grade de atendimento Capacidade Transportadoras Veículos …" at bounding box center [767, 380] width 1534 height 761
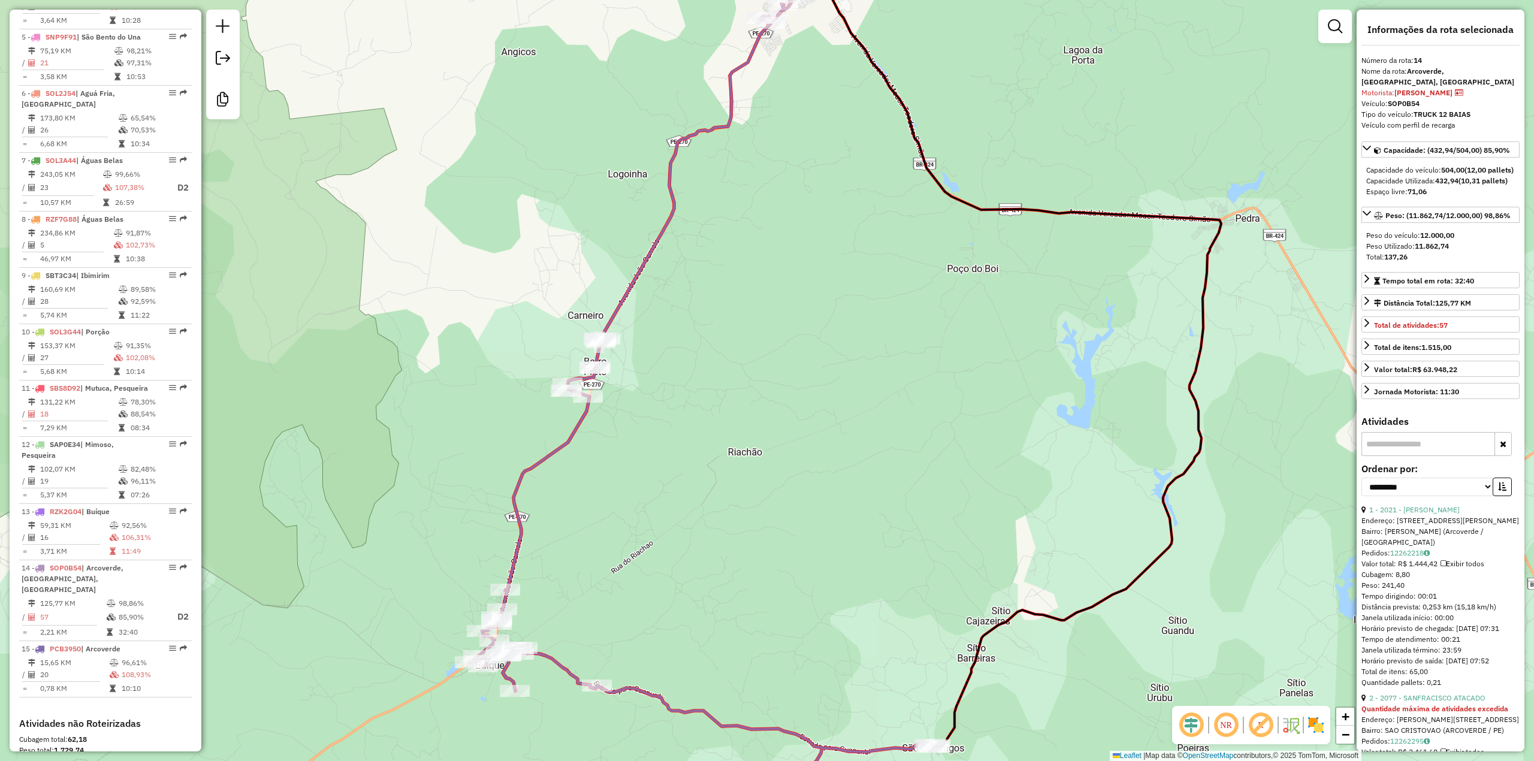
drag, startPoint x: 1056, startPoint y: 277, endPoint x: 1065, endPoint y: 319, distance: 43.0
click at [1065, 319] on div "Janela de atendimento Grade de atendimento Capacidade Transportadoras Veículos …" at bounding box center [767, 380] width 1534 height 761
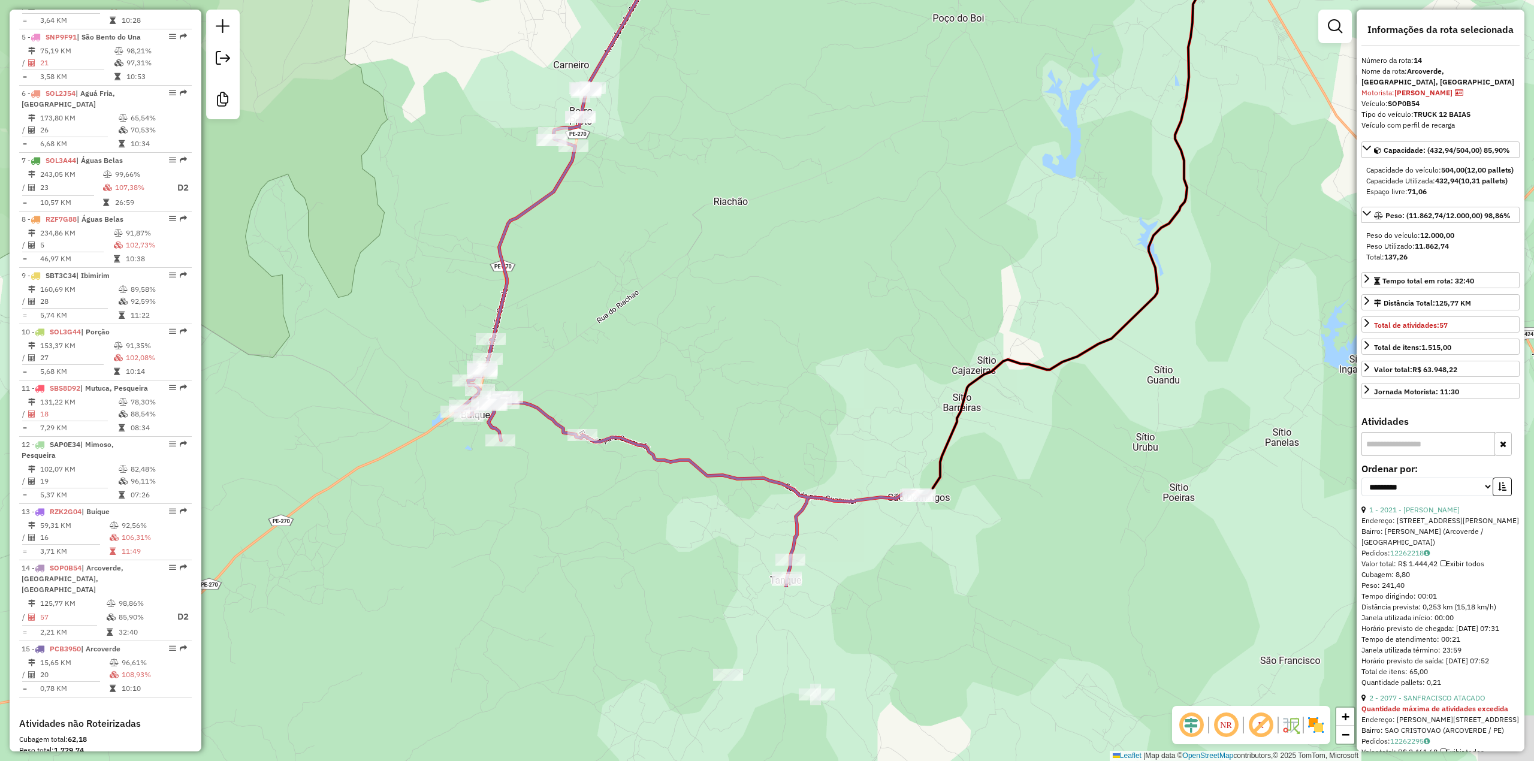
drag, startPoint x: 931, startPoint y: 556, endPoint x: 917, endPoint y: 306, distance: 250.9
click at [917, 306] on div "Janela de atendimento Grade de atendimento Capacidade Transportadoras Veículos …" at bounding box center [767, 380] width 1534 height 761
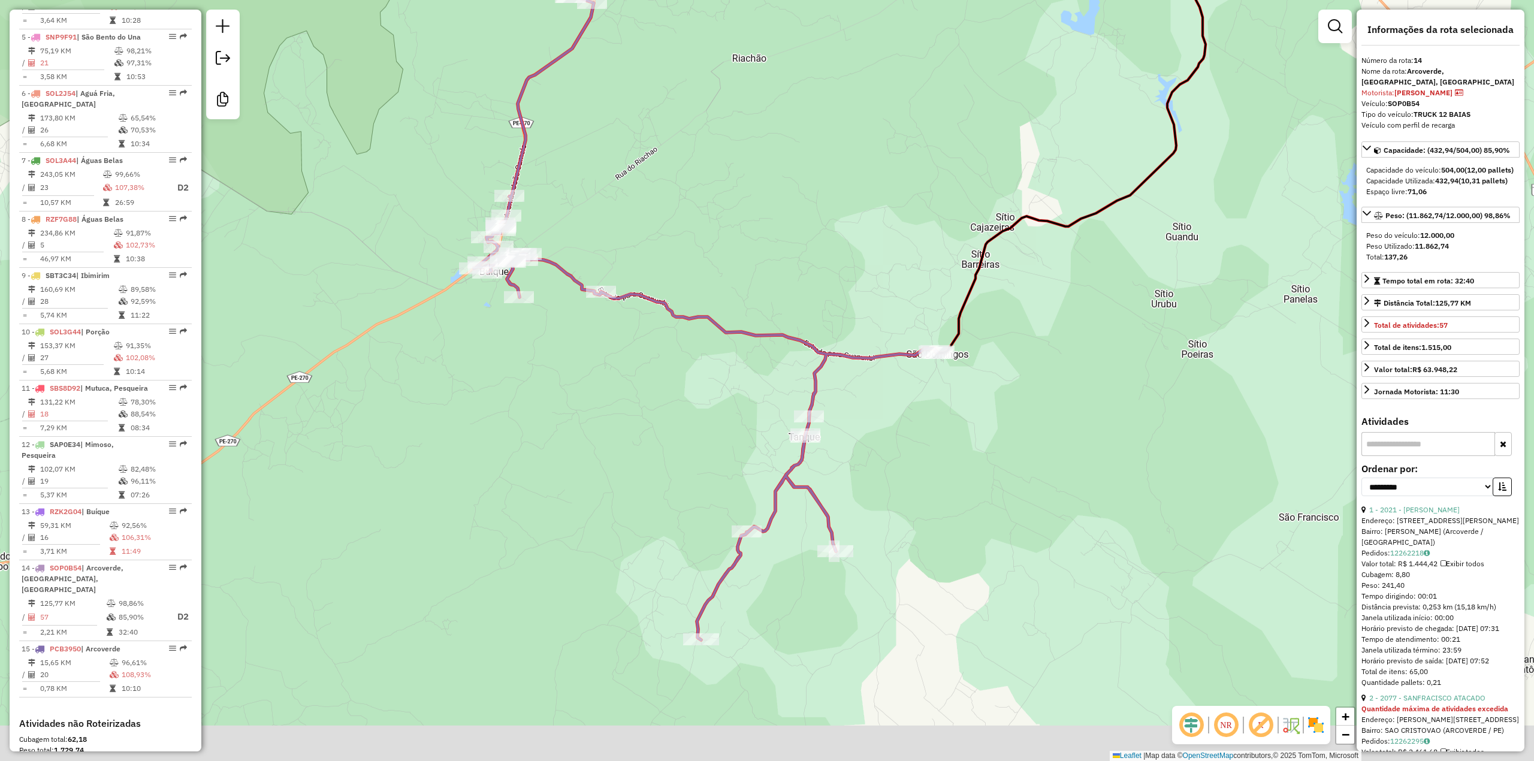
drag, startPoint x: 916, startPoint y: 549, endPoint x: 935, endPoint y: 406, distance: 144.4
click at [935, 406] on div "Janela de atendimento Grade de atendimento Capacidade Transportadoras Veículos …" at bounding box center [767, 380] width 1534 height 761
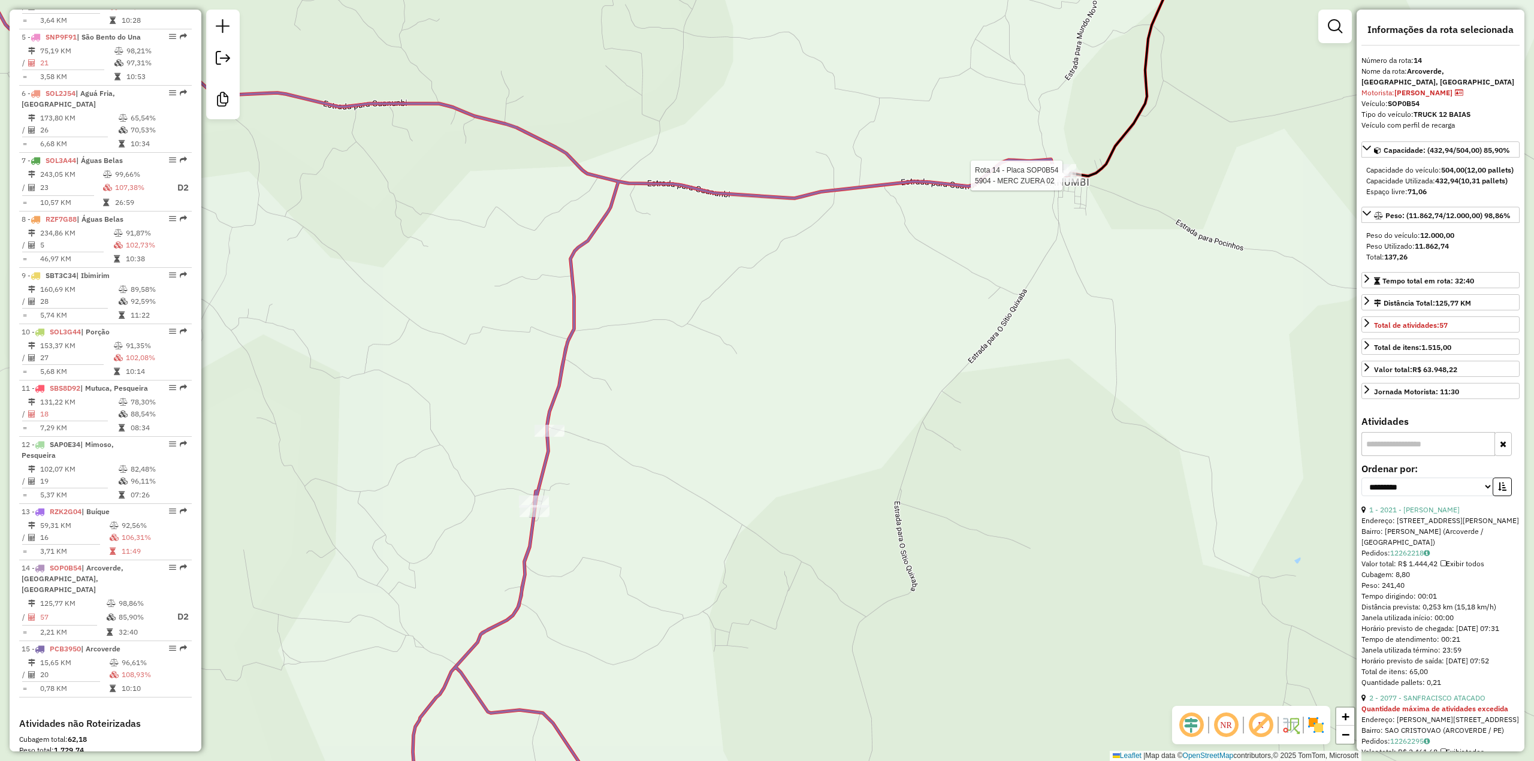
click at [932, 305] on div "Rota 14 - Placa SOP0B54 5904 - MERC ZUERA 02 Janela de atendimento Grade de ate…" at bounding box center [767, 380] width 1534 height 761
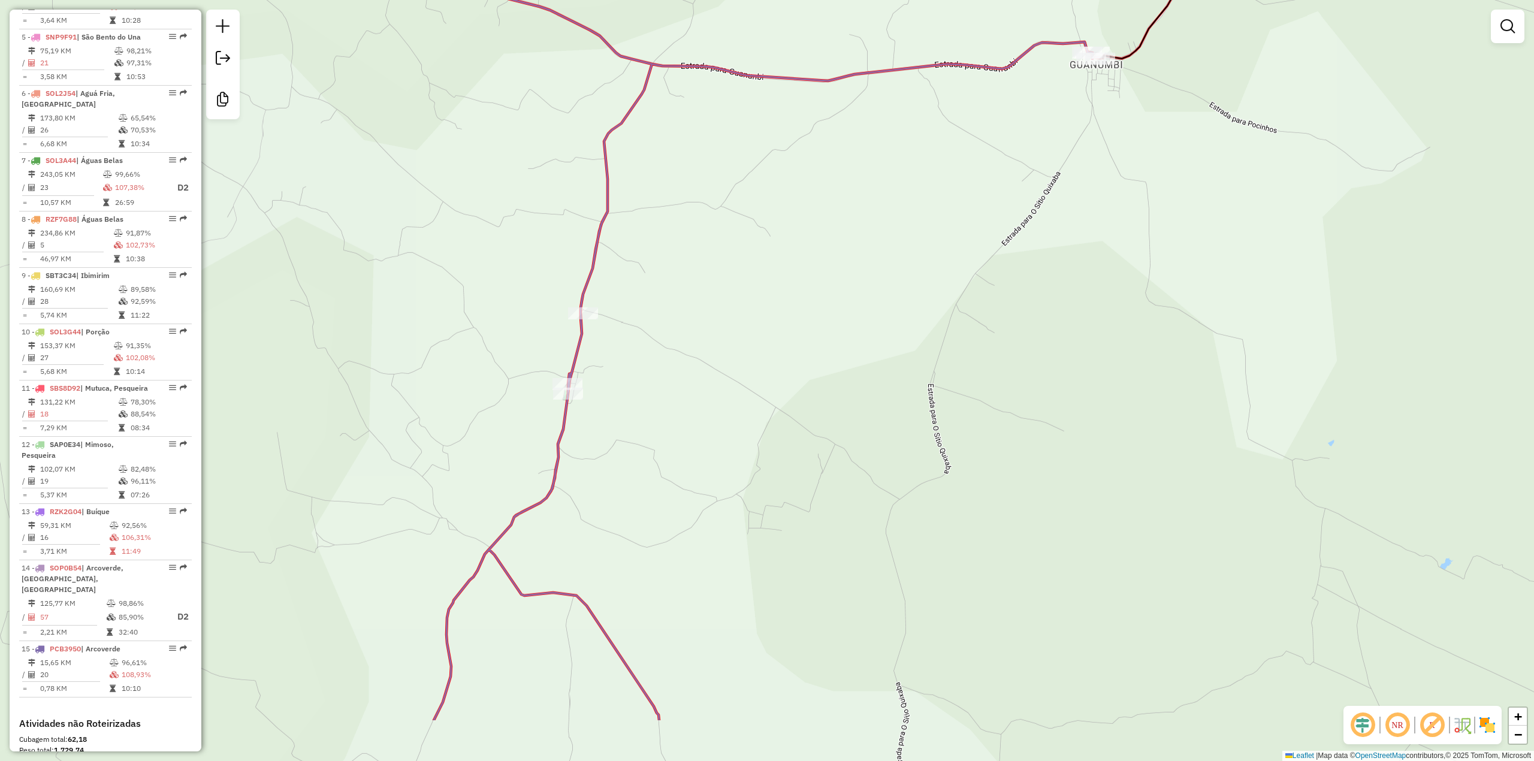
drag, startPoint x: 599, startPoint y: 549, endPoint x: 789, endPoint y: 304, distance: 309.6
click at [789, 304] on div "Janela de atendimento Grade de atendimento Capacidade Transportadoras Veículos …" at bounding box center [767, 380] width 1534 height 761
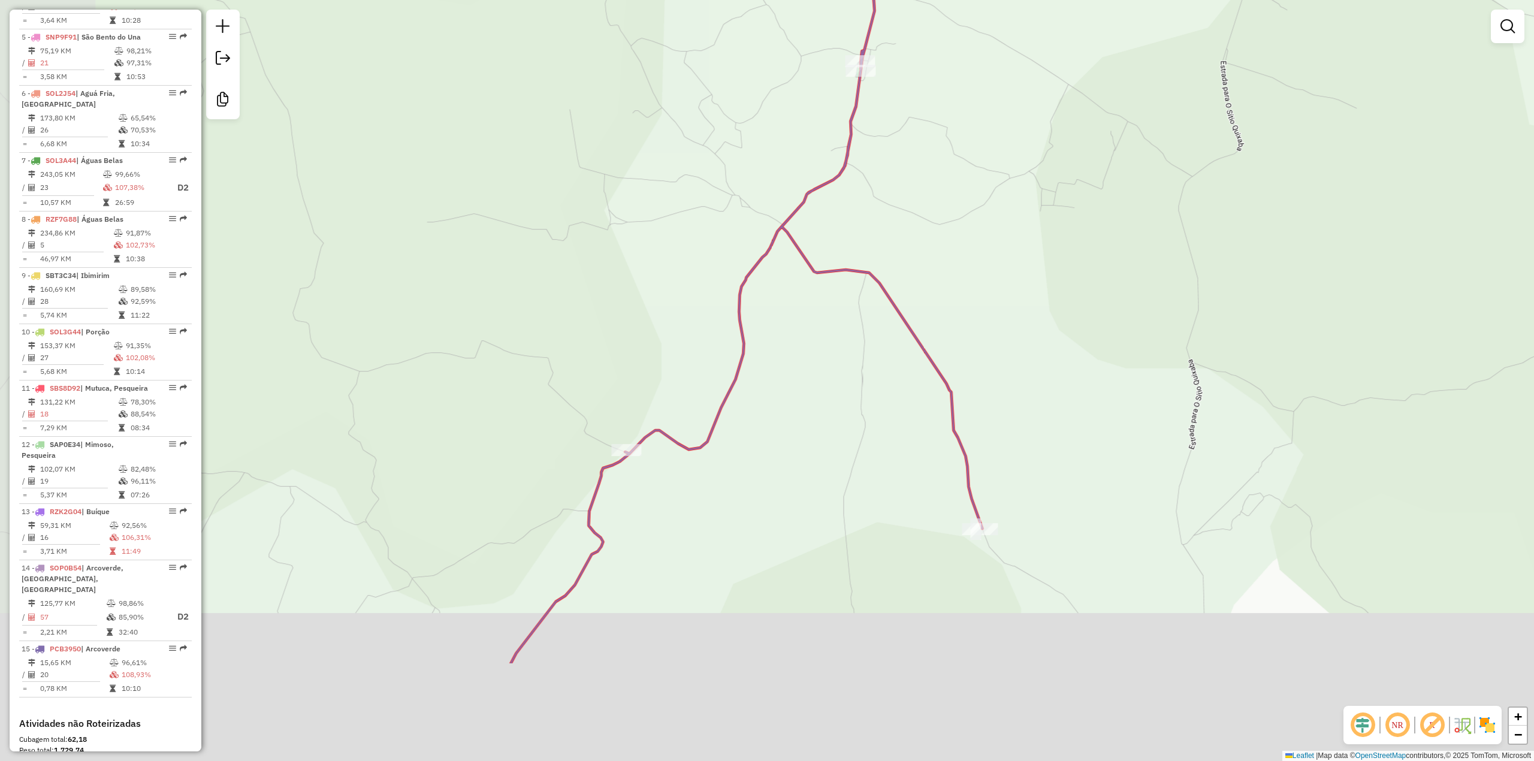
drag, startPoint x: 684, startPoint y: 490, endPoint x: 766, endPoint y: 389, distance: 130.4
click at [760, 369] on div "Janela de atendimento Grade de atendimento Capacidade Transportadoras Veículos …" at bounding box center [767, 380] width 1534 height 761
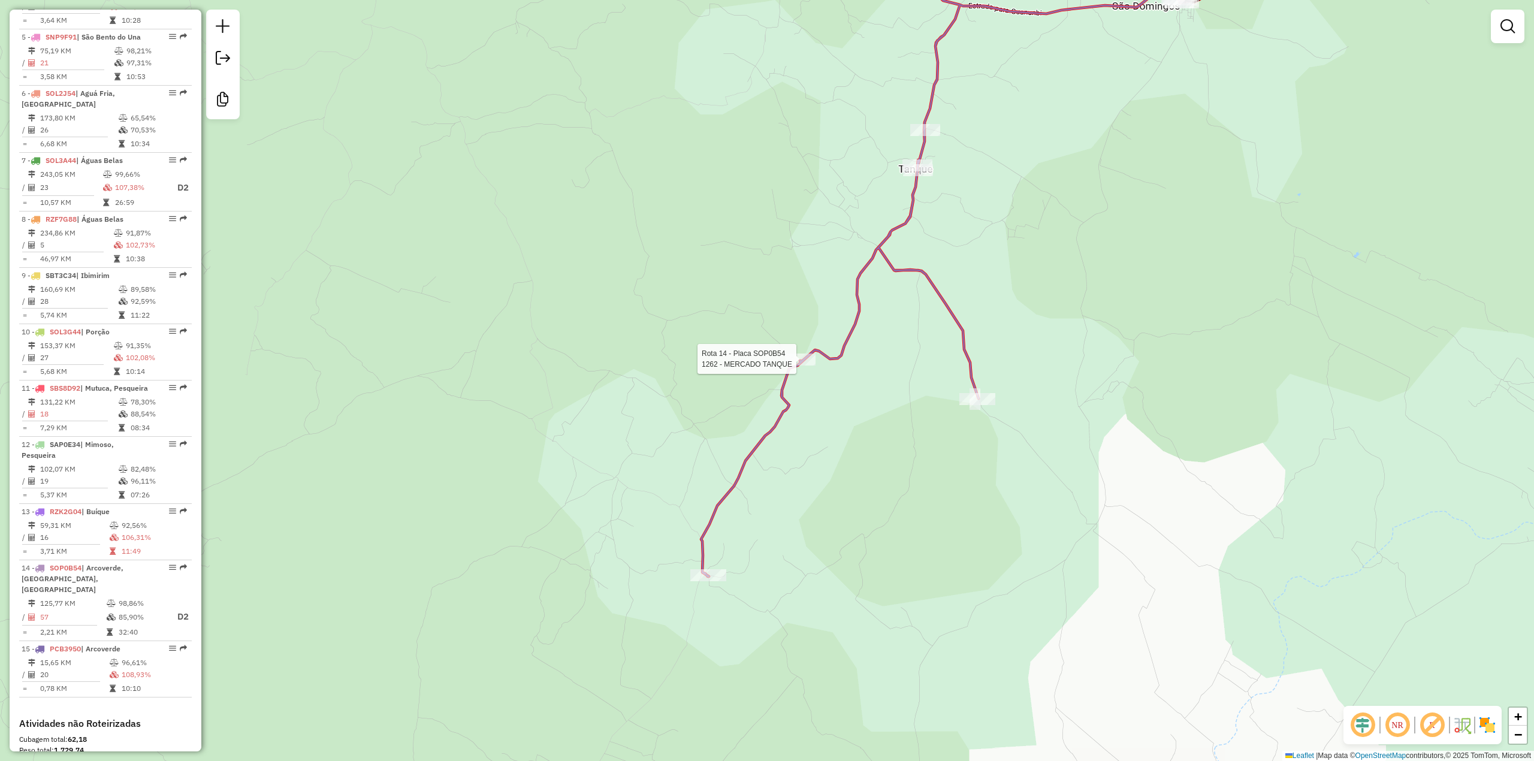
select select "**********"
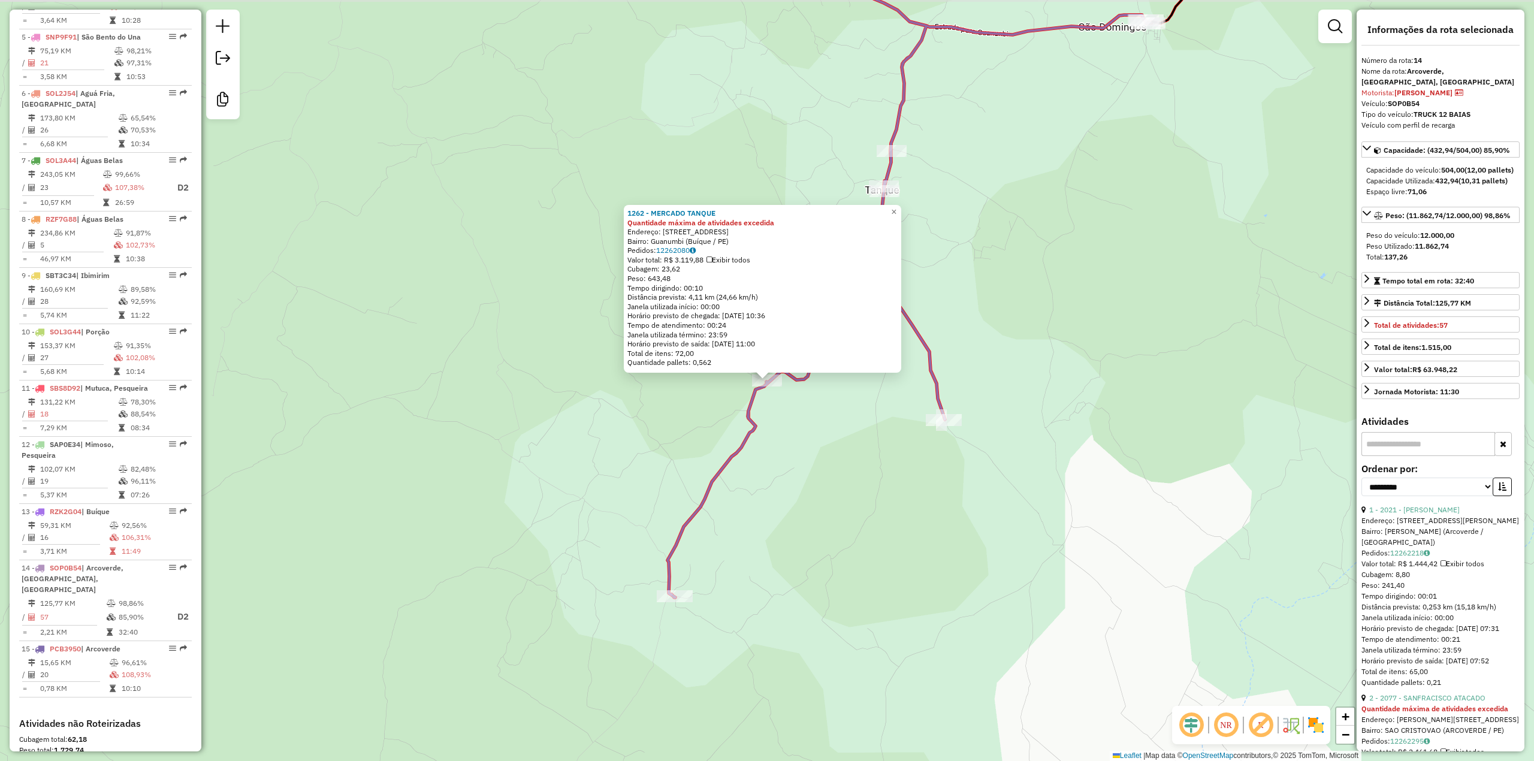
scroll to position [882, 0]
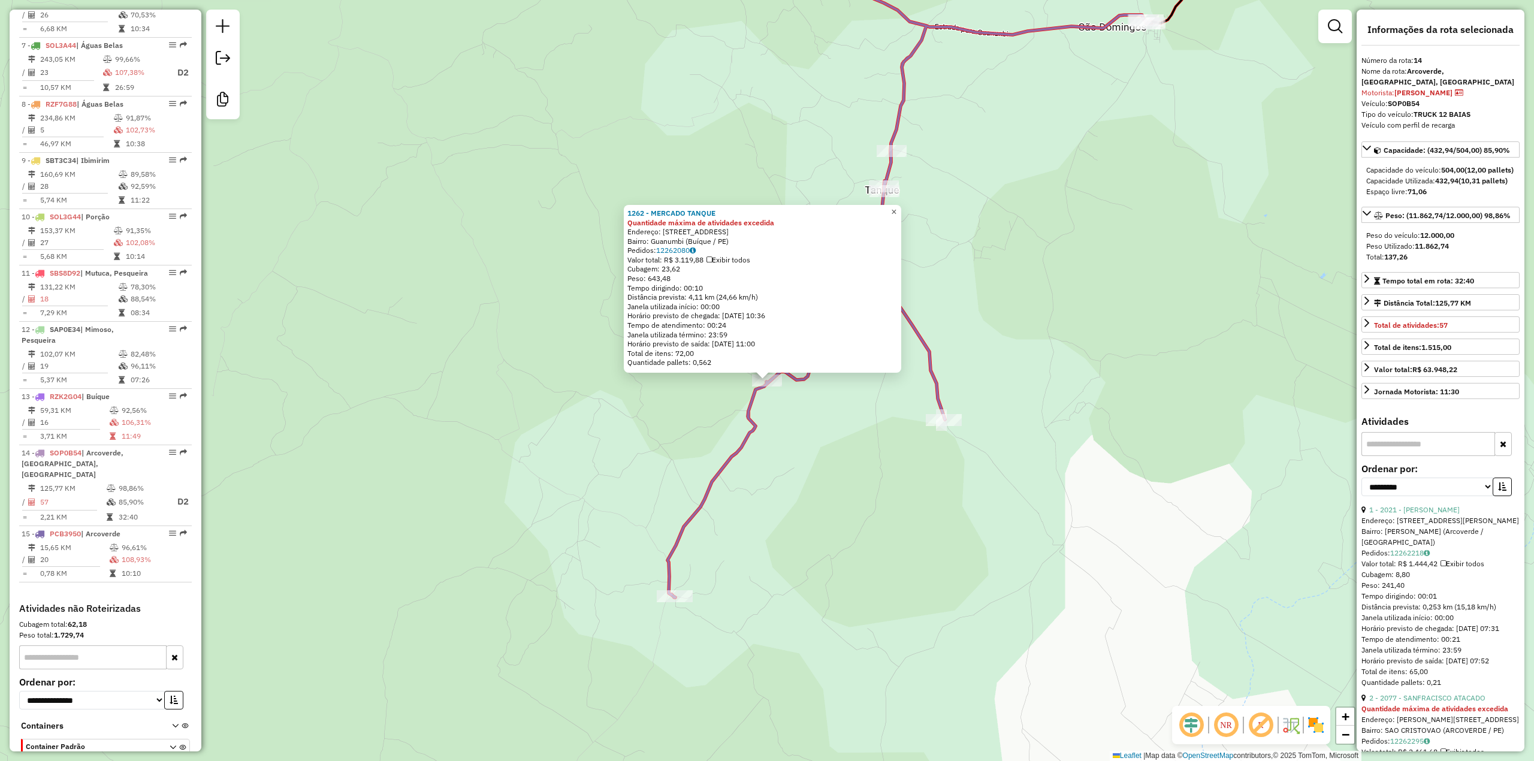
click at [901, 215] on link "×" at bounding box center [894, 212] width 14 height 14
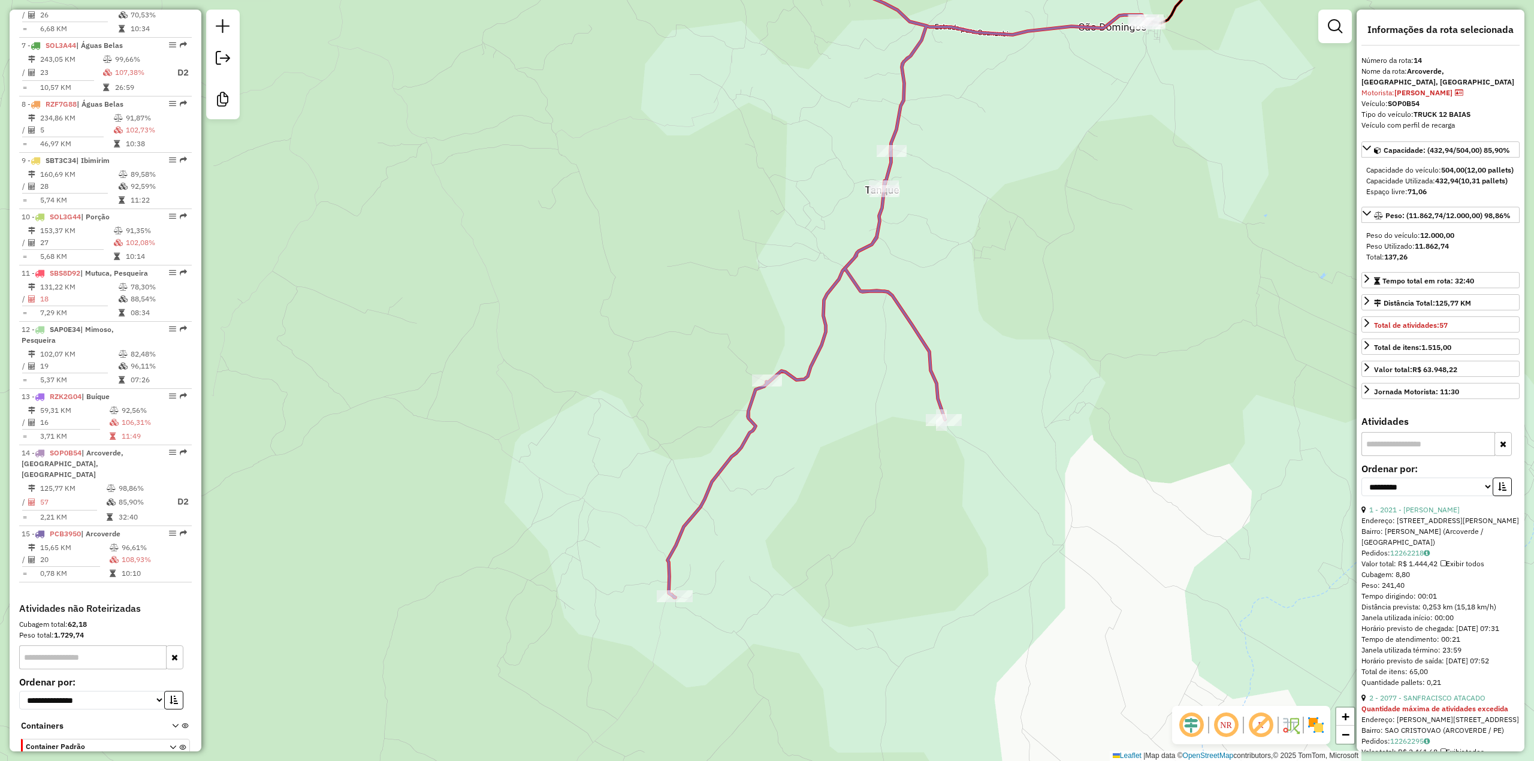
click at [886, 204] on icon at bounding box center [876, 261] width 548 height 674
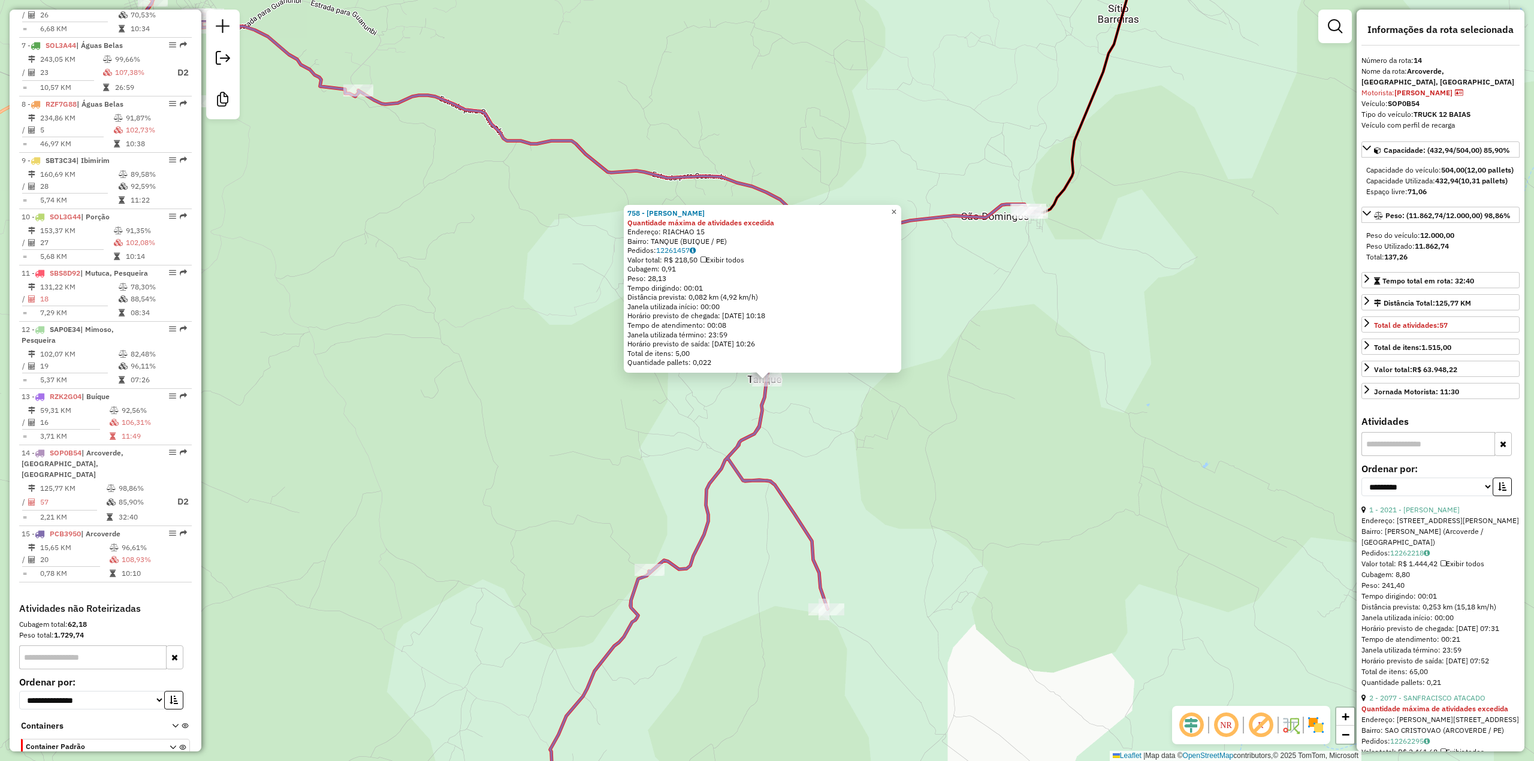
click at [896, 207] on span "×" at bounding box center [893, 212] width 5 height 10
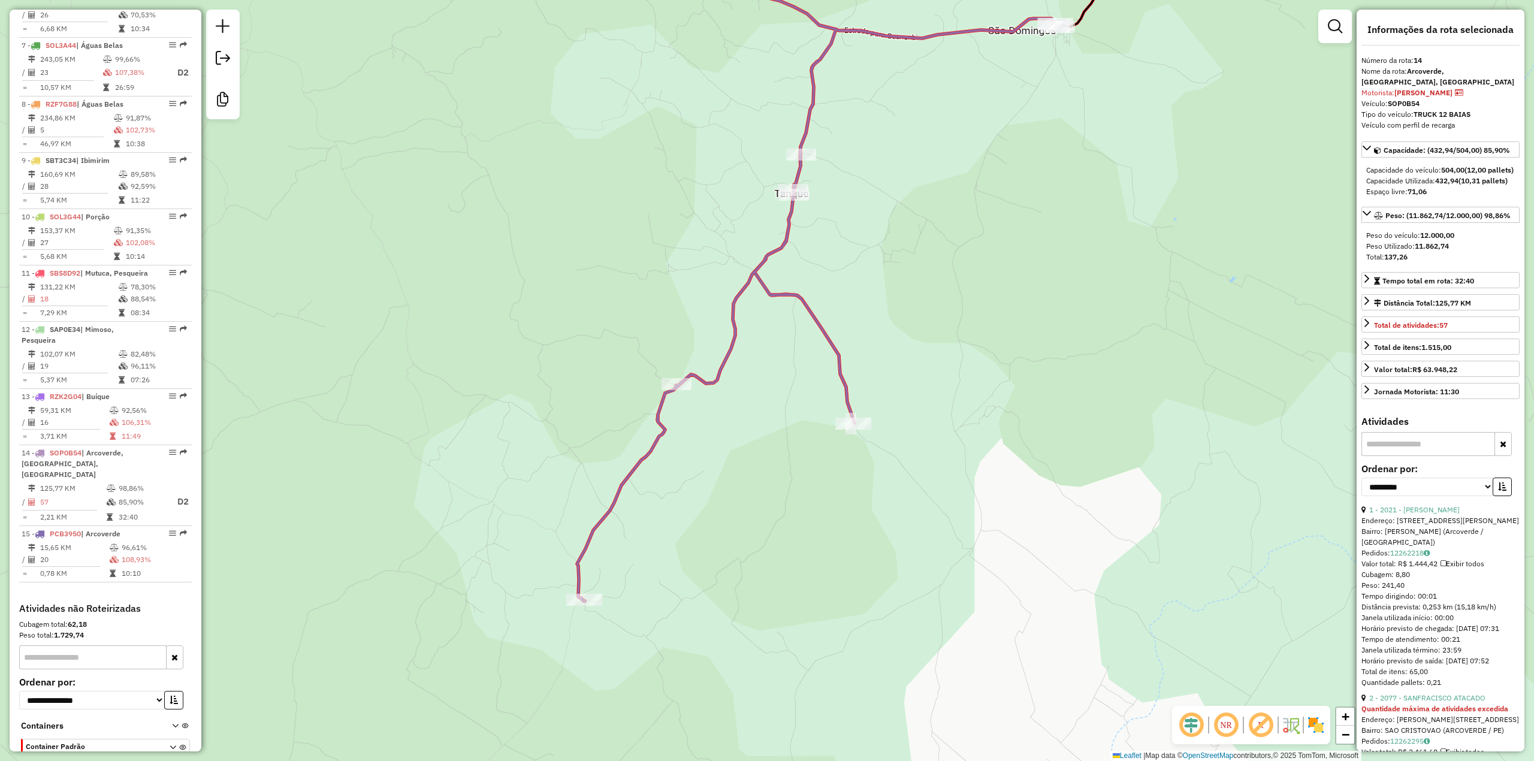
drag, startPoint x: 727, startPoint y: 662, endPoint x: 756, endPoint y: 472, distance: 191.6
click at [756, 472] on div "Janela de atendimento Grade de atendimento Capacidade Transportadoras Veículos …" at bounding box center [767, 380] width 1534 height 761
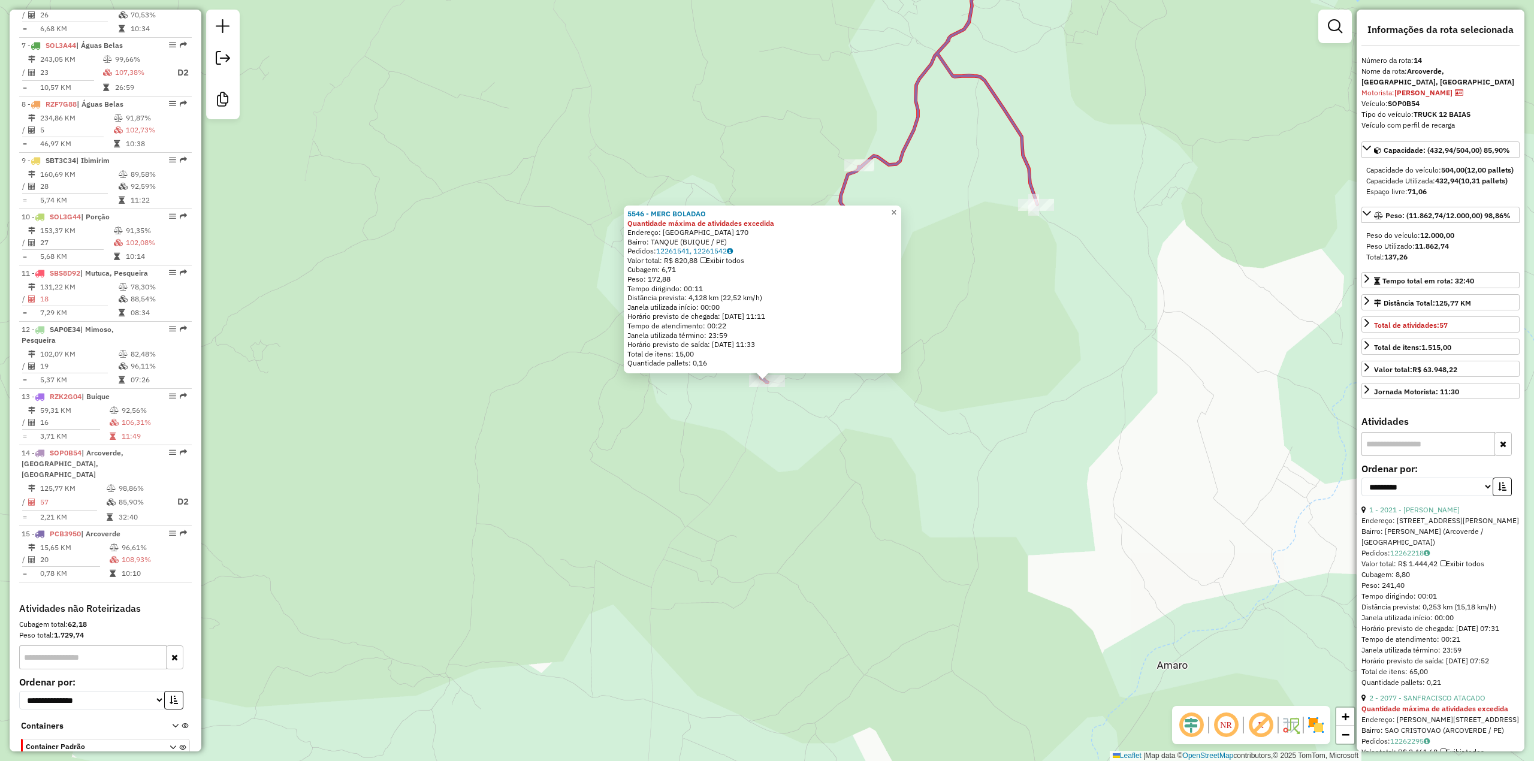
click at [896, 209] on span "×" at bounding box center [893, 212] width 5 height 10
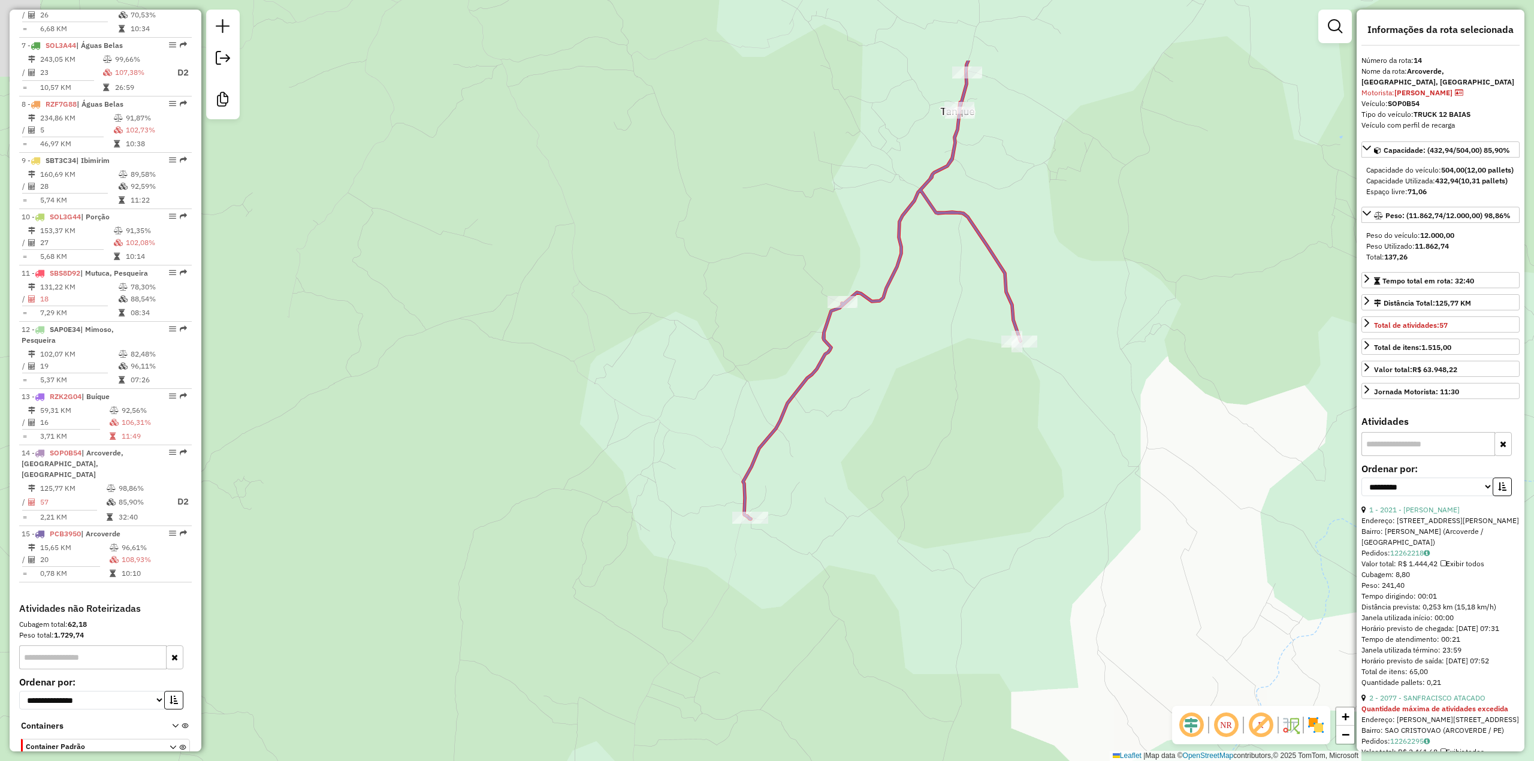
drag, startPoint x: 1019, startPoint y: 338, endPoint x: 1007, endPoint y: 458, distance: 121.0
click at [1002, 475] on div "Janela de atendimento Grade de atendimento Capacidade Transportadoras Veículos …" at bounding box center [767, 380] width 1534 height 761
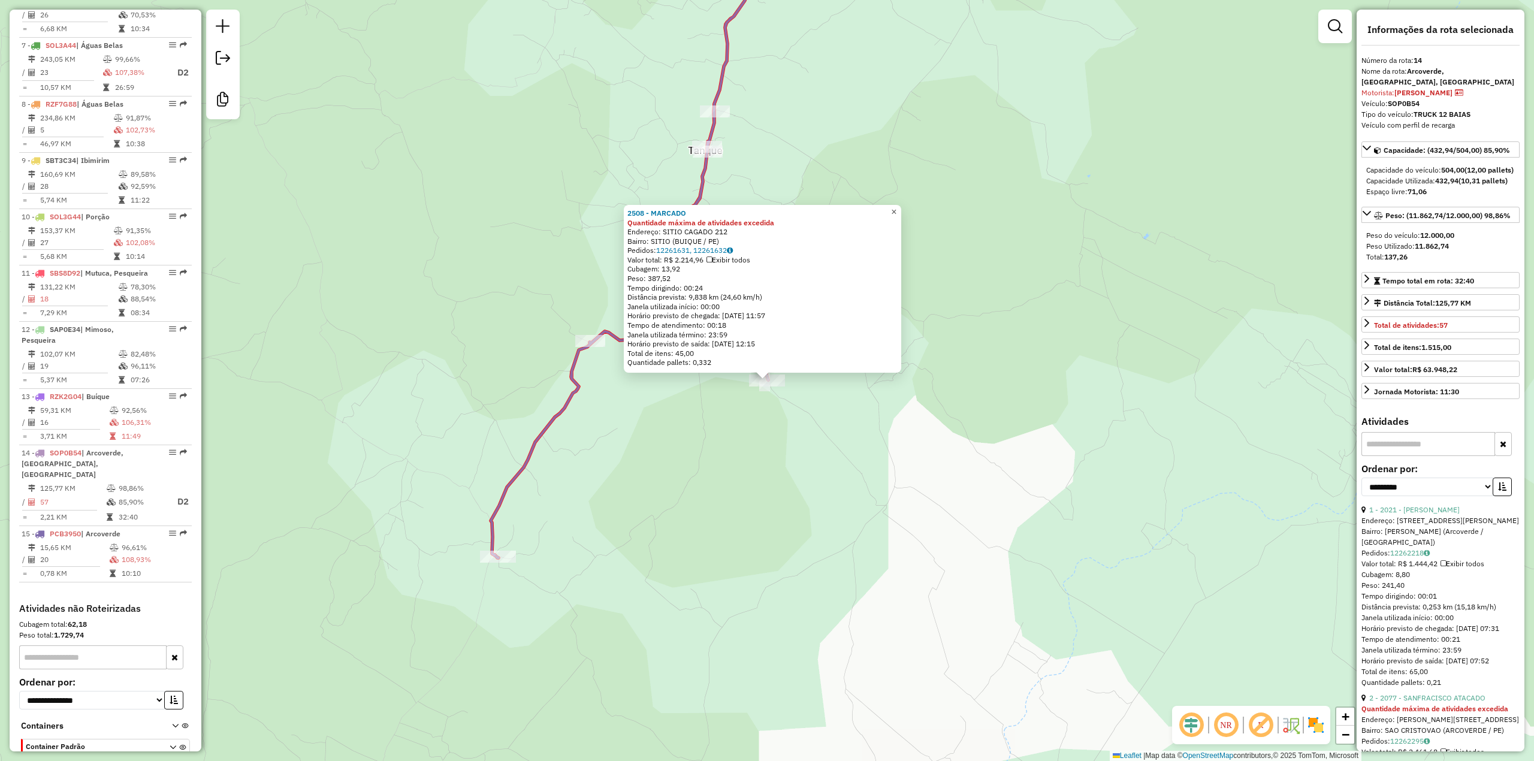
click at [901, 212] on link "×" at bounding box center [894, 212] width 14 height 14
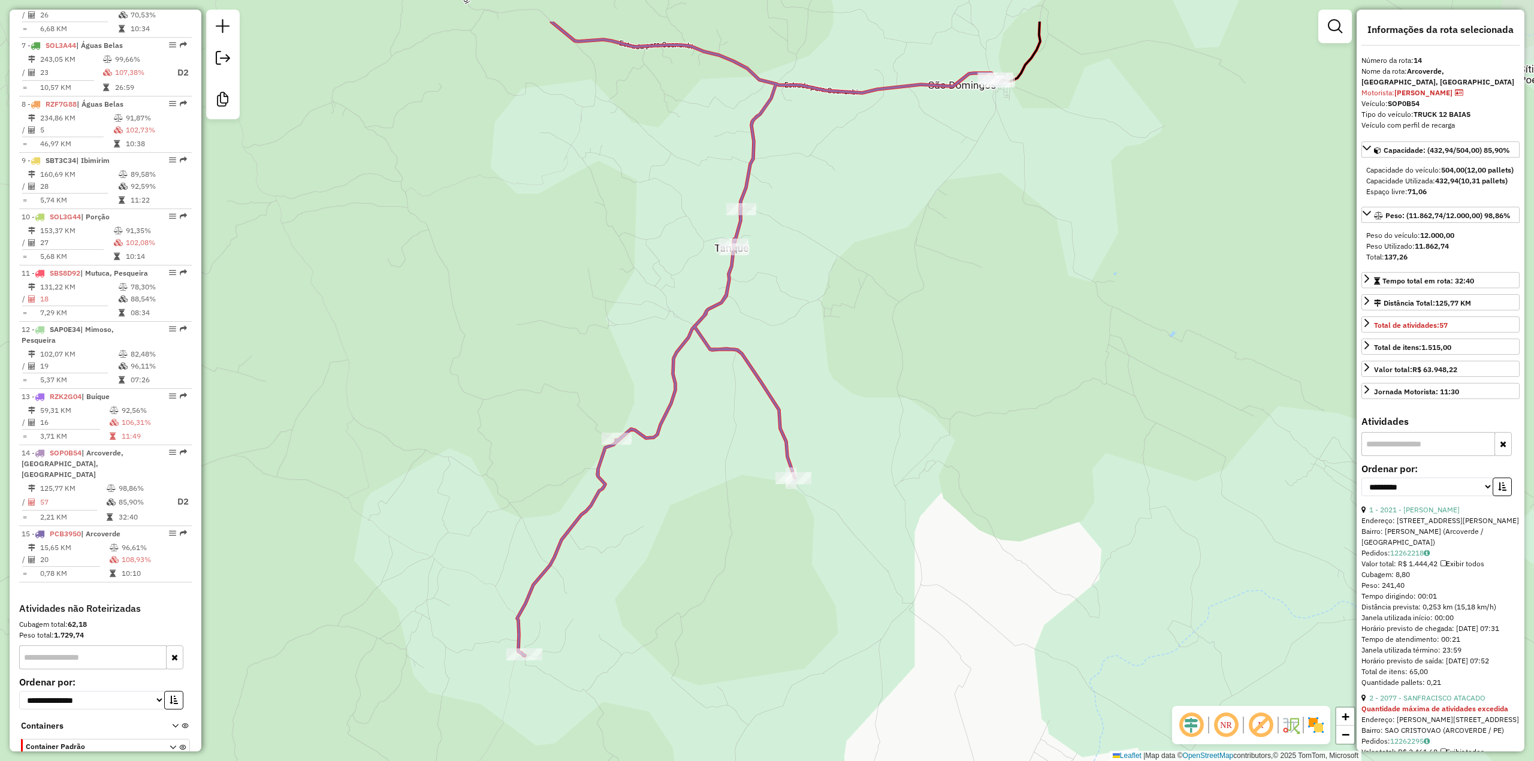
drag, startPoint x: 822, startPoint y: 319, endPoint x: 848, endPoint y: 417, distance: 101.2
click at [848, 417] on div "Janela de atendimento Grade de atendimento Capacidade Transportadoras Veículos …" at bounding box center [767, 380] width 1534 height 761
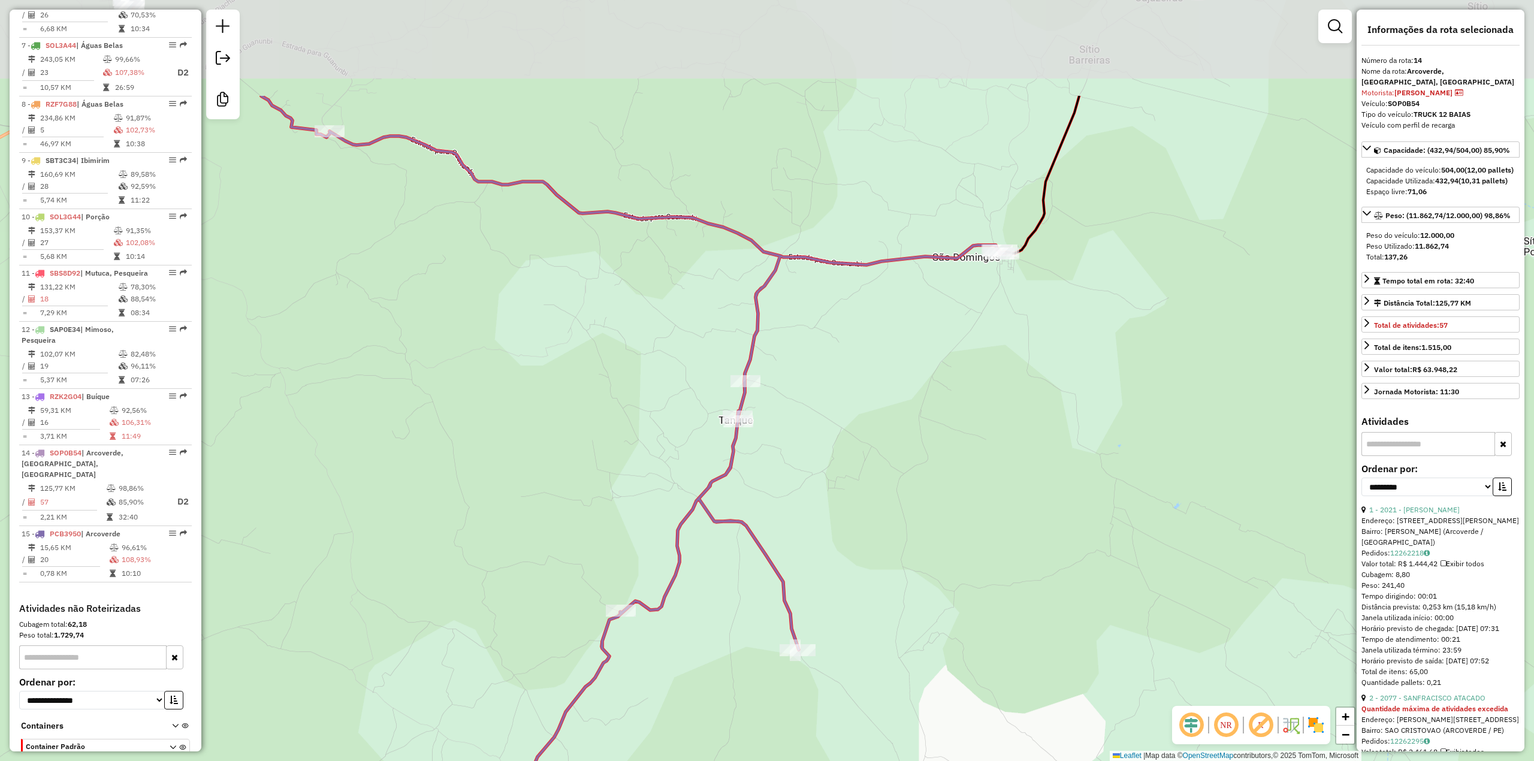
drag, startPoint x: 909, startPoint y: 277, endPoint x: 914, endPoint y: 451, distance: 173.8
click at [914, 451] on div "Janela de atendimento Grade de atendimento Capacidade Transportadoras Veículos …" at bounding box center [767, 380] width 1534 height 761
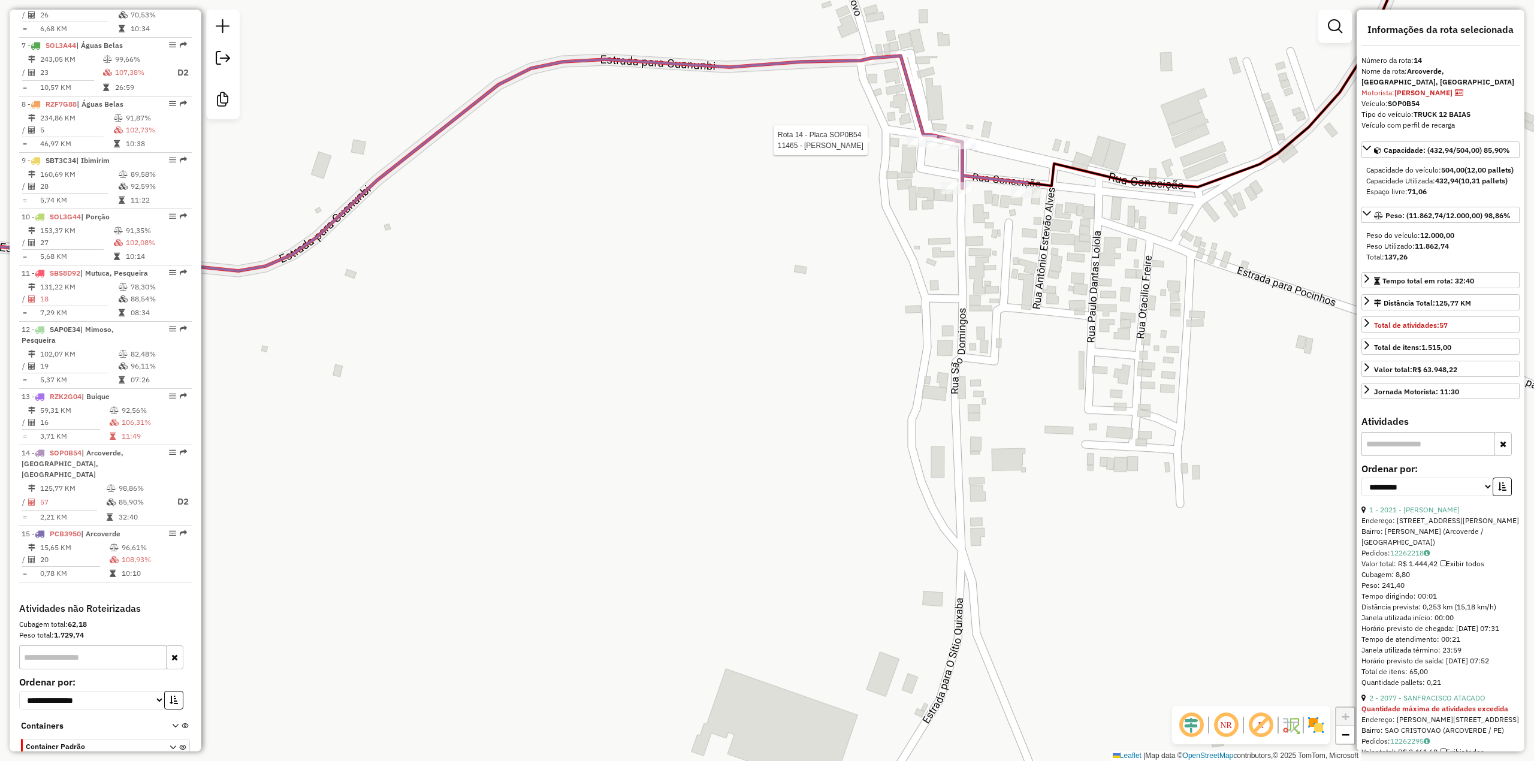
click at [926, 147] on div at bounding box center [922, 141] width 30 height 12
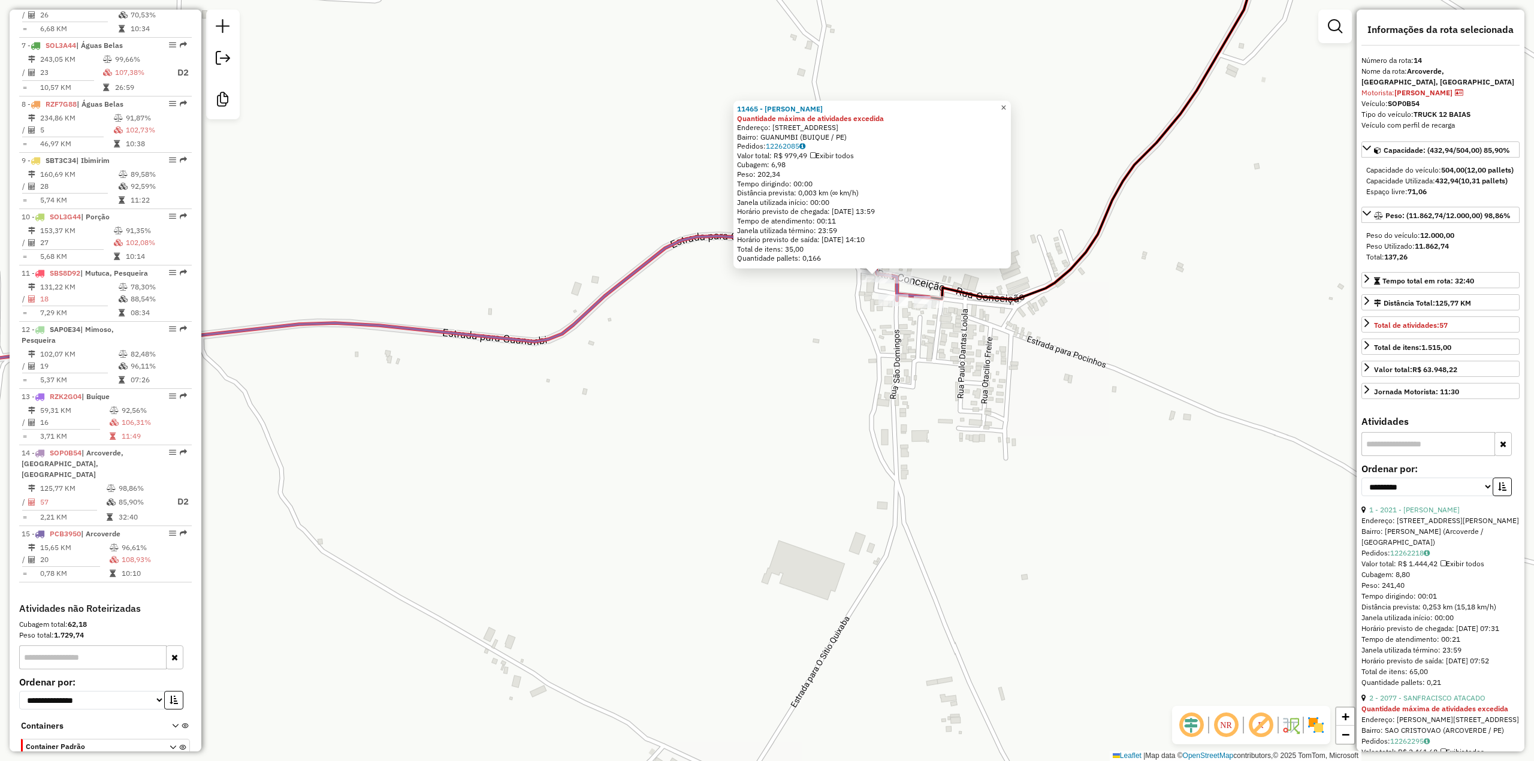
click at [1011, 108] on link "×" at bounding box center [1003, 108] width 14 height 14
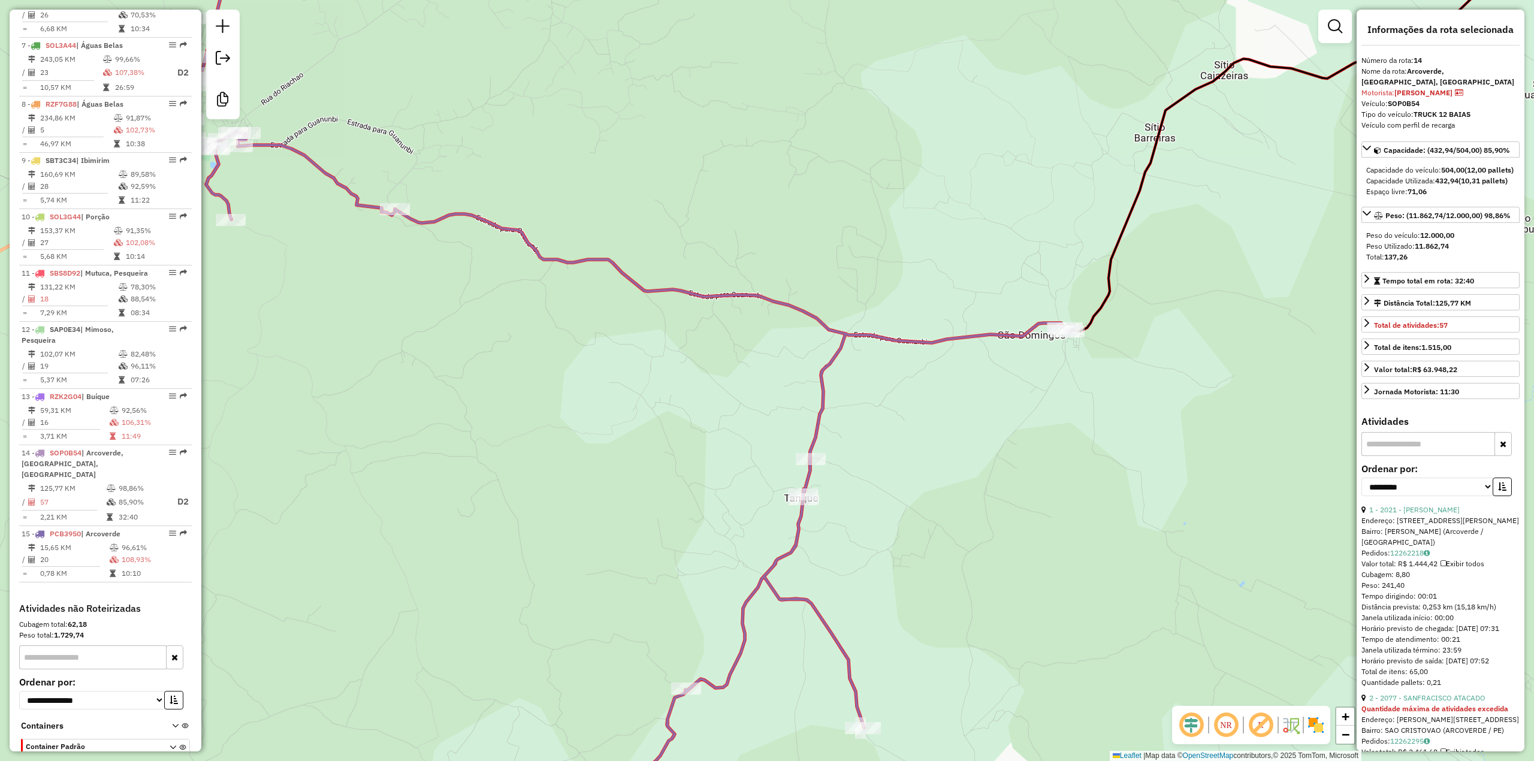
drag, startPoint x: 967, startPoint y: 568, endPoint x: 971, endPoint y: 378, distance: 190.6
click at [970, 382] on div "Janela de atendimento Grade de atendimento Capacidade Transportadoras Veículos …" at bounding box center [767, 380] width 1534 height 761
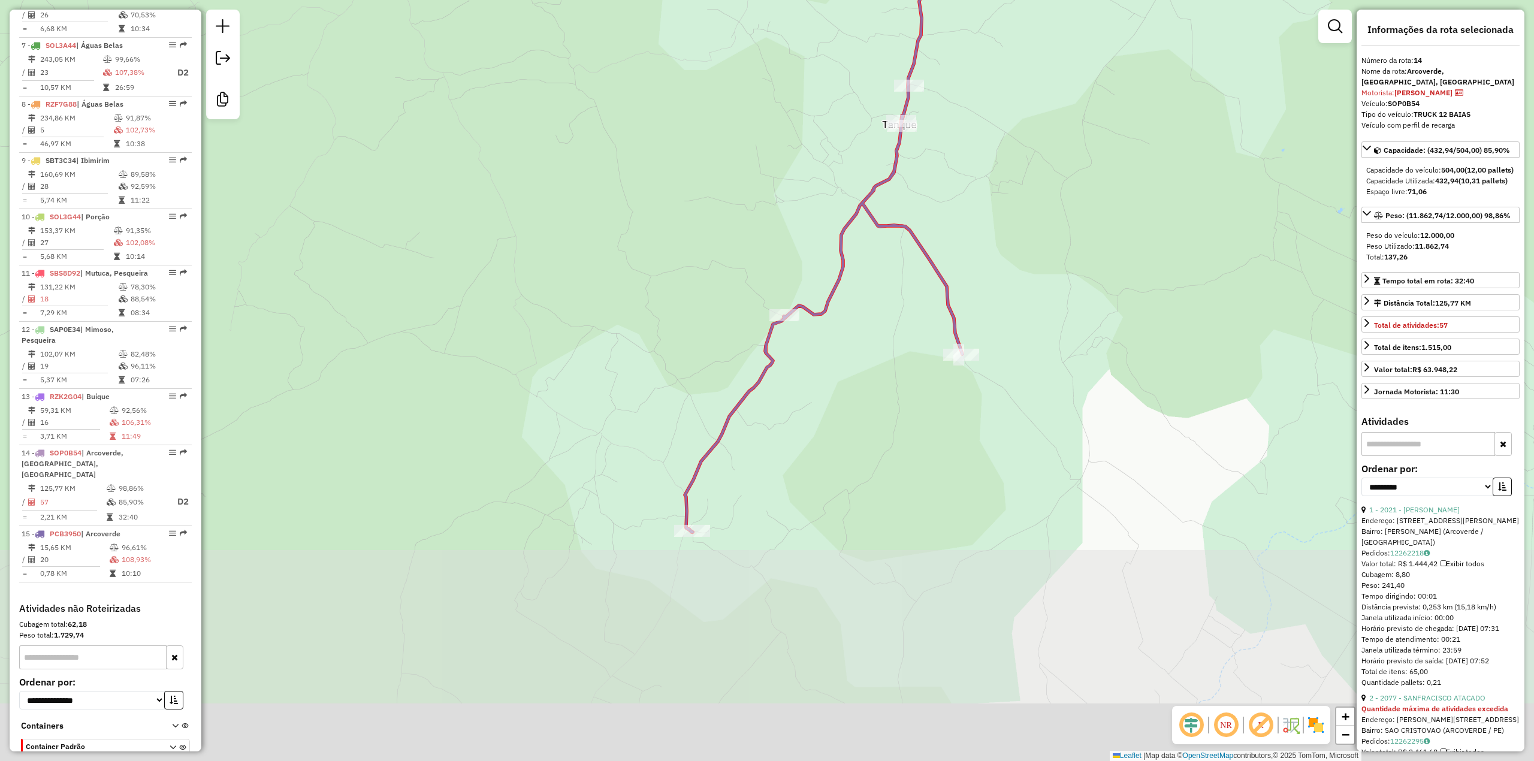
drag, startPoint x: 863, startPoint y: 525, endPoint x: 989, endPoint y: 252, distance: 300.6
click at [989, 252] on div "Janela de atendimento Grade de atendimento Capacidade Transportadoras Veículos …" at bounding box center [767, 380] width 1534 height 761
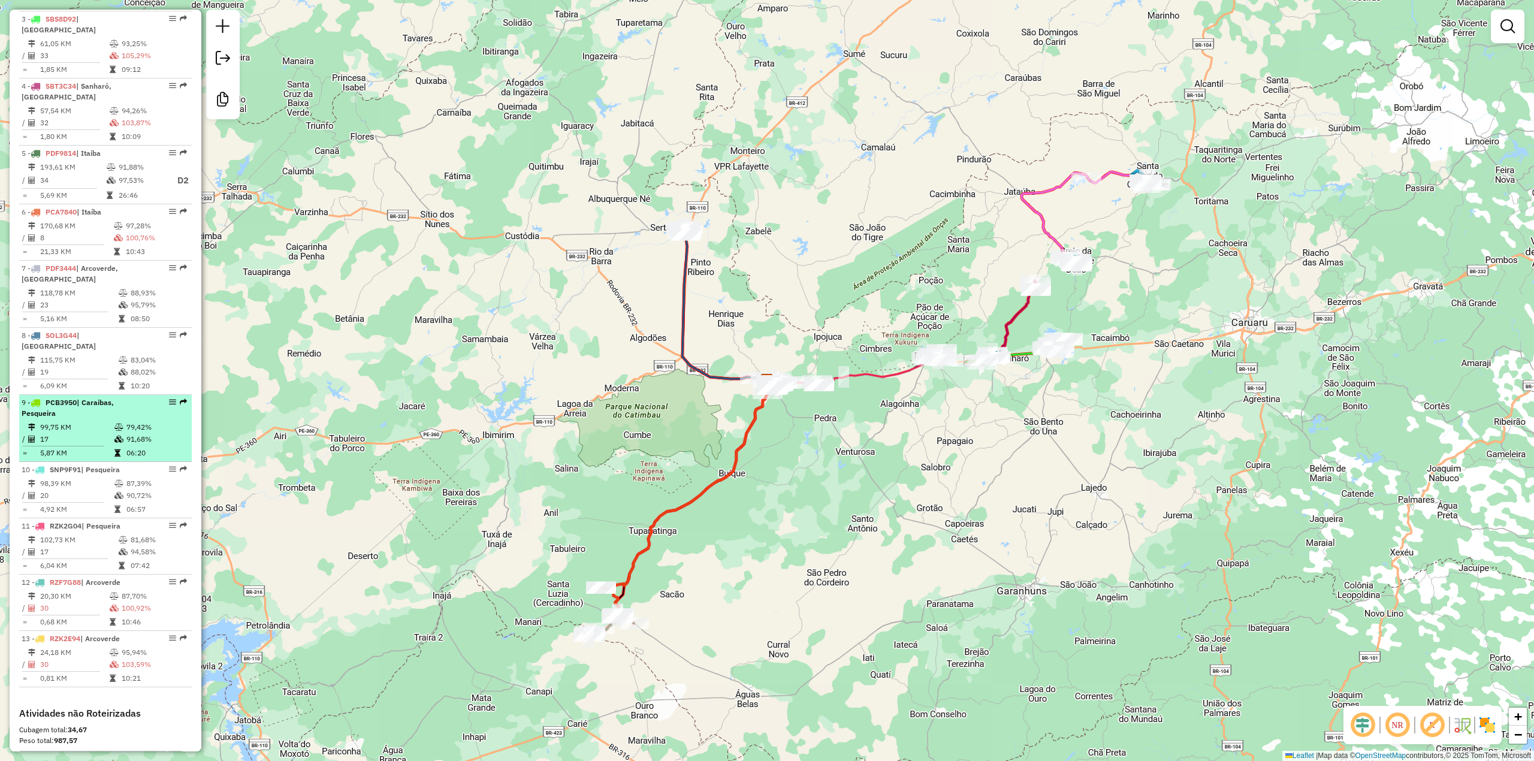
scroll to position [681, 0]
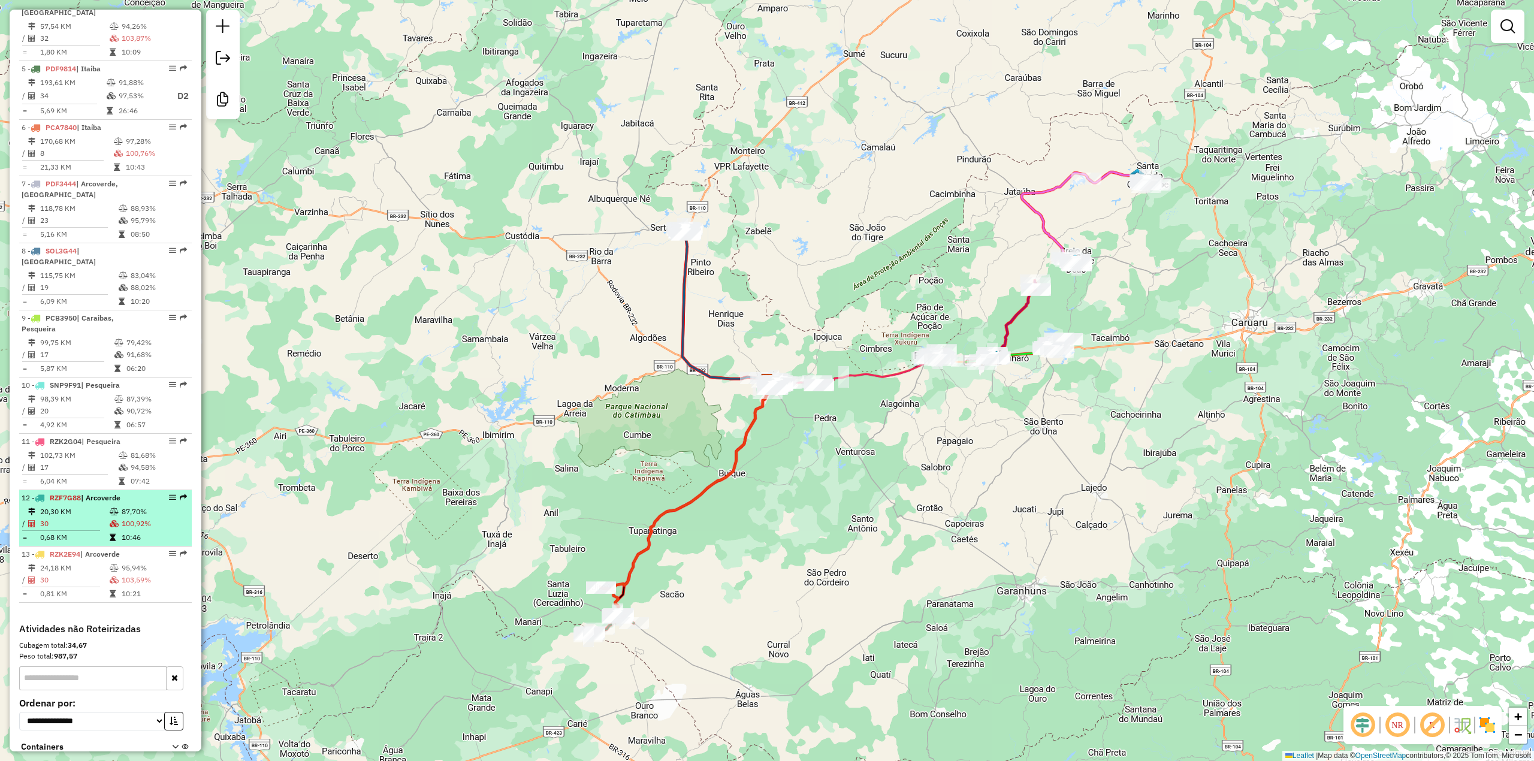
click at [175, 494] on div at bounding box center [169, 497] width 36 height 7
select select "**********"
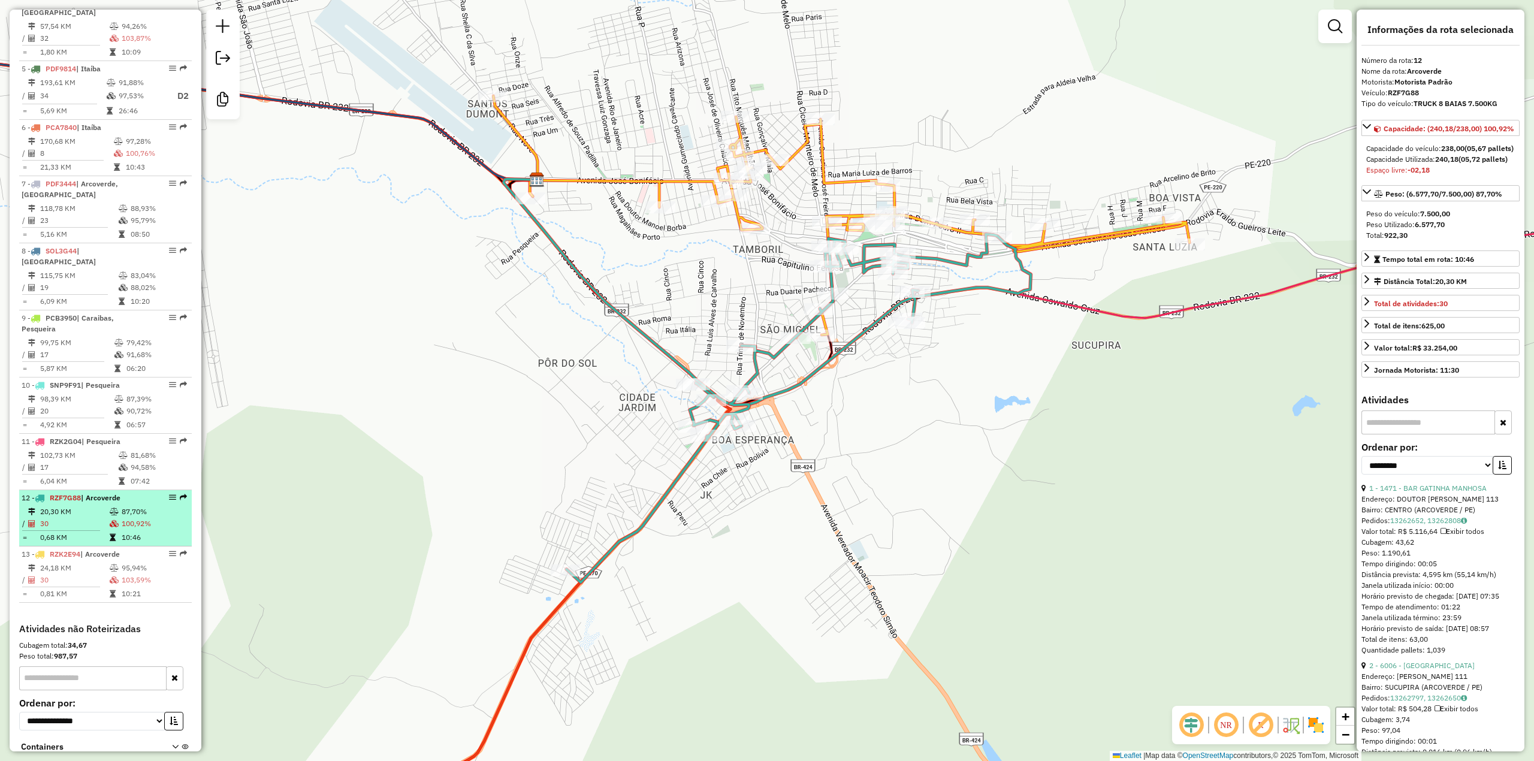
drag, startPoint x: 175, startPoint y: 476, endPoint x: 147, endPoint y: 483, distance: 29.1
click at [147, 493] on div "12 - RZF7G88 | Arcoverde" at bounding box center [106, 498] width 168 height 11
drag, startPoint x: 169, startPoint y: 482, endPoint x: 320, endPoint y: 507, distance: 153.0
click at [320, 507] on div "Janela de atendimento Grade de atendimento Capacidade Transportadoras Veículos …" at bounding box center [767, 380] width 1534 height 761
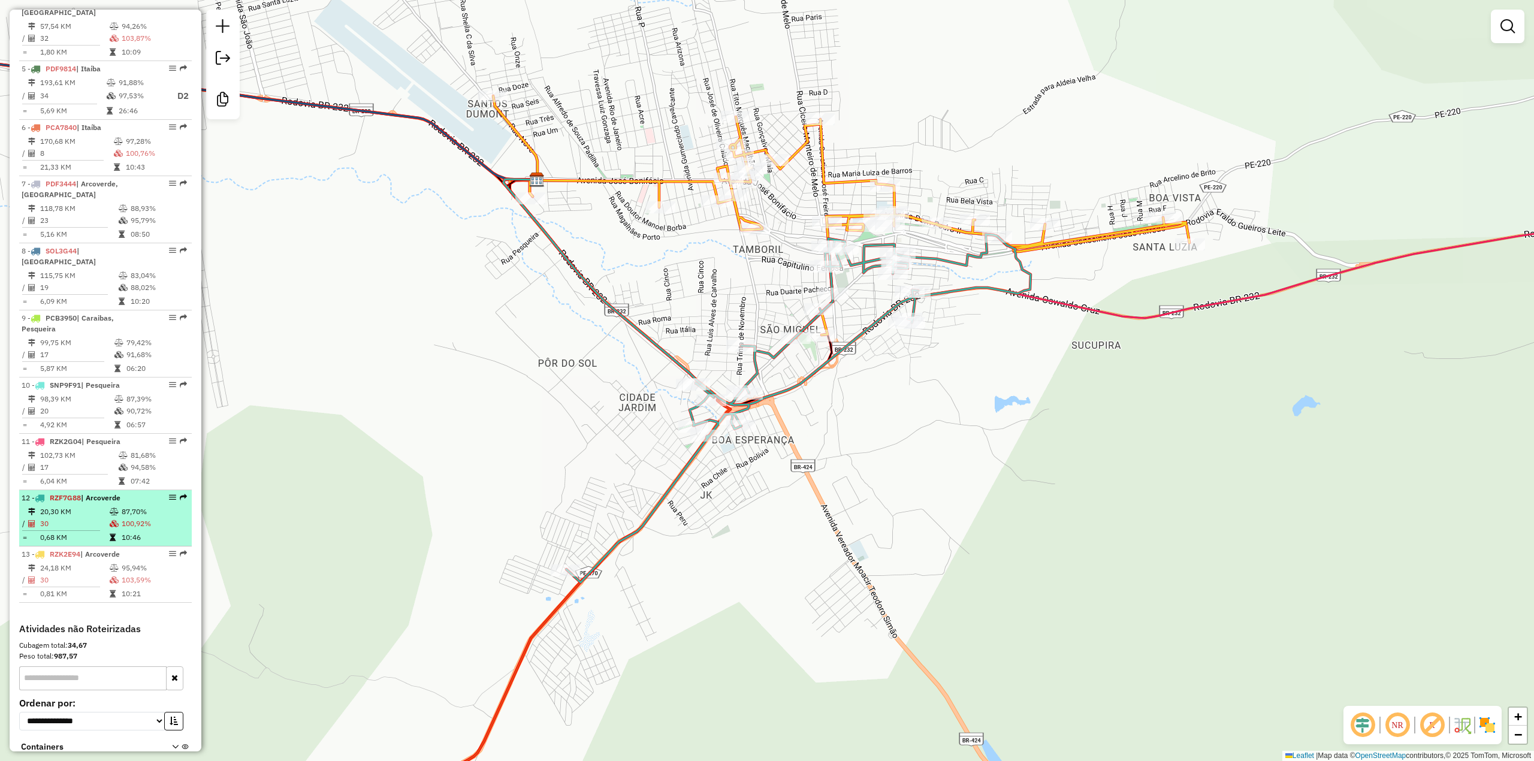
select select "**********"
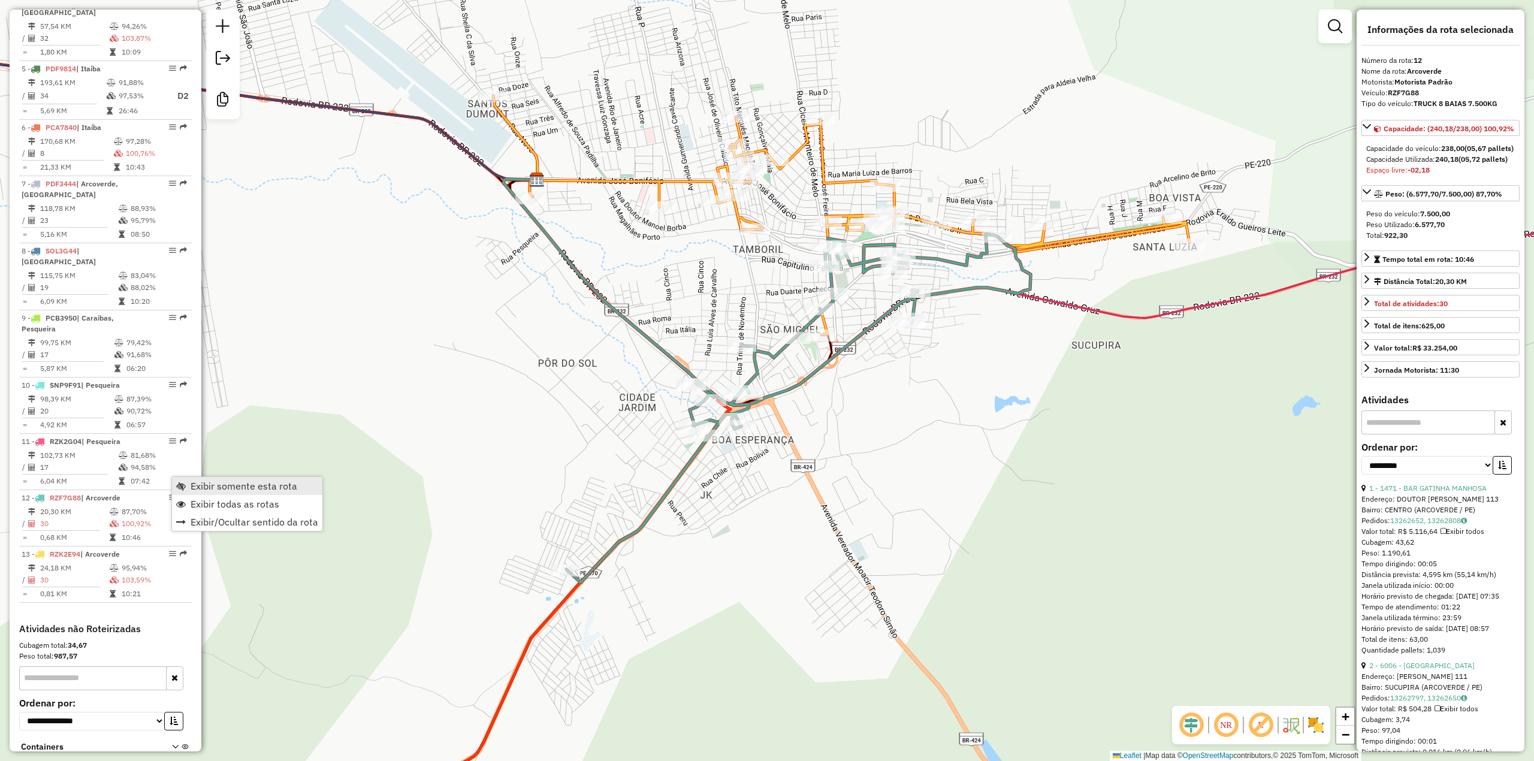
click at [262, 488] on span "Exibir somente esta rota" at bounding box center [244, 486] width 107 height 10
